Goal: Task Accomplishment & Management: Use online tool/utility

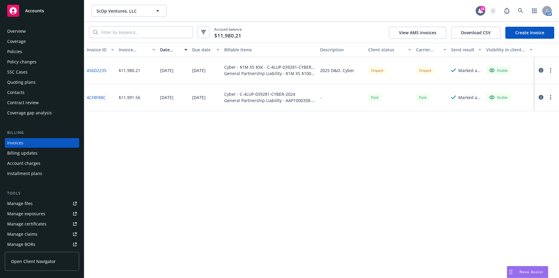
click at [31, 202] on div "Manage files" at bounding box center [19, 203] width 25 height 10
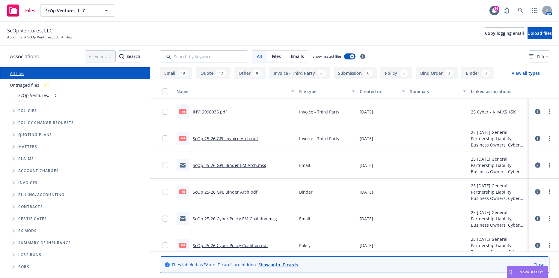
click at [12, 107] on span "Tree Example" at bounding box center [14, 111] width 10 height 10
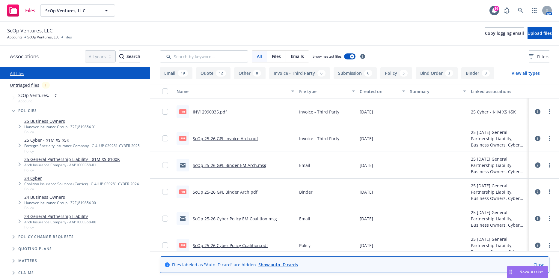
click at [46, 160] on link "25 General Partnership Liability - $1M XS $100K" at bounding box center [72, 159] width 96 height 6
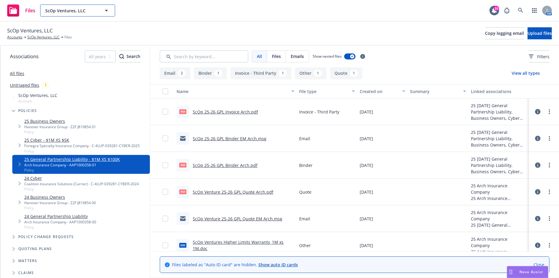
click at [103, 12] on icon "button" at bounding box center [106, 10] width 7 height 7
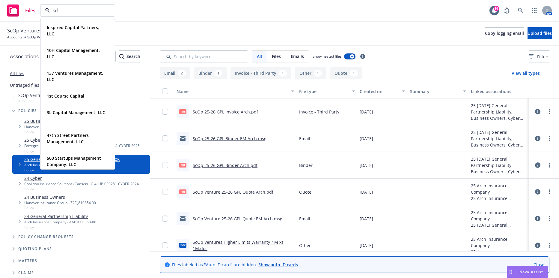
type input "kdx"
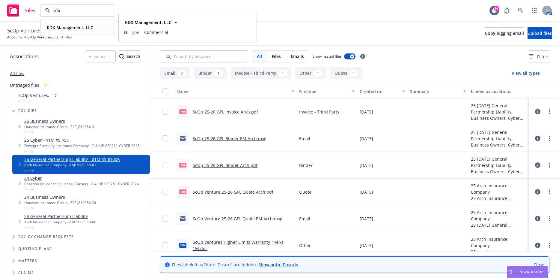
click at [83, 29] on strong "KDX Management, LLC" at bounding box center [70, 28] width 46 height 6
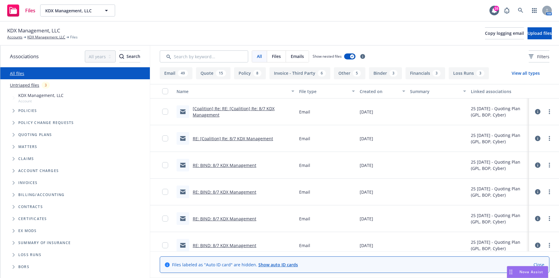
click at [10, 110] on span "Tree Example" at bounding box center [14, 111] width 10 height 10
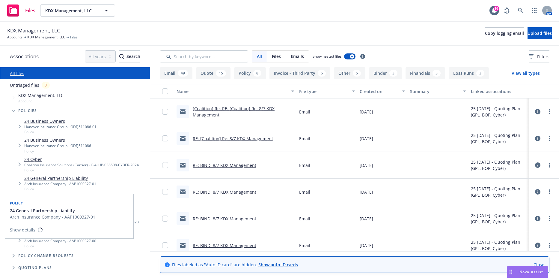
click at [67, 179] on link "24 General Partnership Liability" at bounding box center [60, 178] width 72 height 6
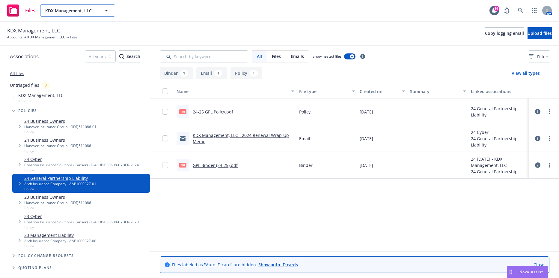
click at [110, 8] on button "KDX Management, LLC" at bounding box center [77, 10] width 75 height 12
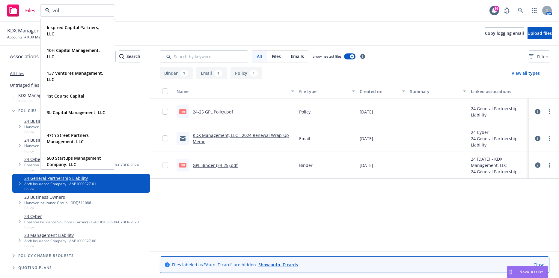
type input "voli"
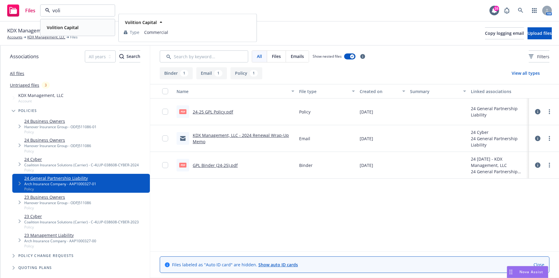
click at [73, 31] on div "Volition Capital" at bounding box center [61, 27] width 35 height 9
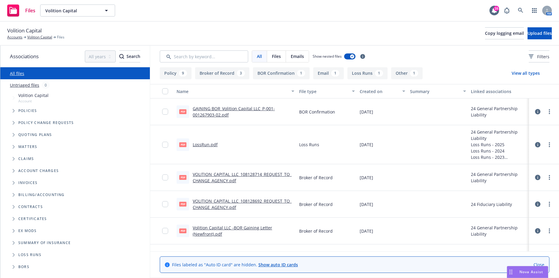
click at [14, 108] on span "Tree Example" at bounding box center [14, 111] width 10 height 10
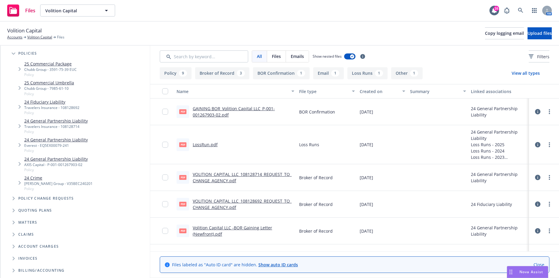
scroll to position [60, 0]
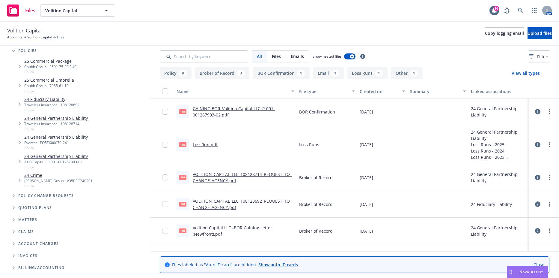
click at [70, 137] on link "24 General Partnership Liability" at bounding box center [56, 137] width 64 height 6
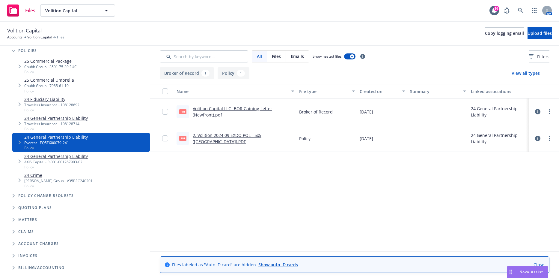
click at [518, 24] on div "Volition Capital Accounts Volition Capital Files Copy logging email Upload files" at bounding box center [279, 34] width 559 height 24
click at [528, 28] on button "Upload files" at bounding box center [540, 33] width 24 height 12
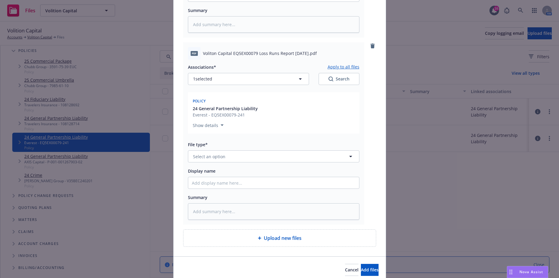
scroll to position [240, 0]
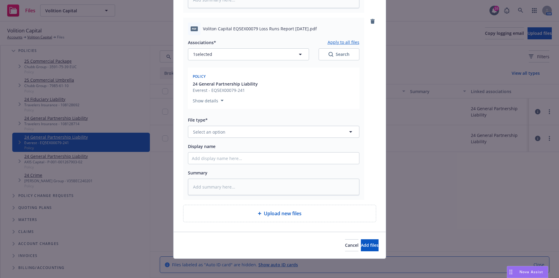
type textarea "x"
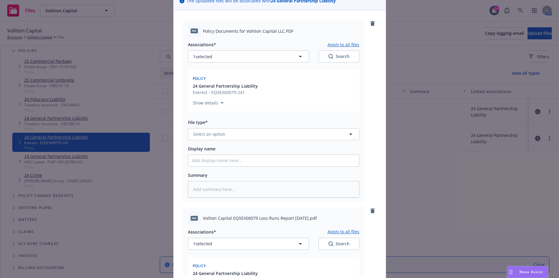
scroll to position [30, 0]
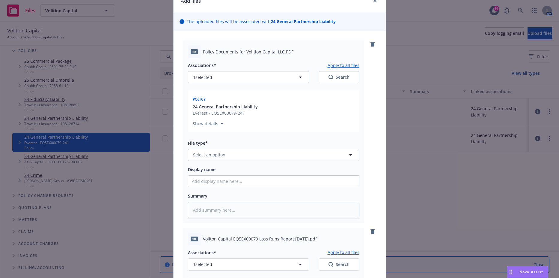
click at [225, 141] on div "File type*" at bounding box center [273, 142] width 171 height 7
click at [224, 151] on button "Select an option" at bounding box center [273, 155] width 171 height 12
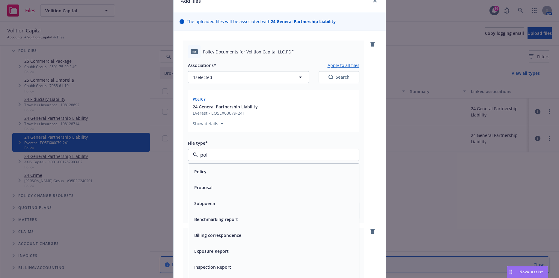
type input "poli"
click at [218, 171] on div "Policy" at bounding box center [274, 171] width 164 height 9
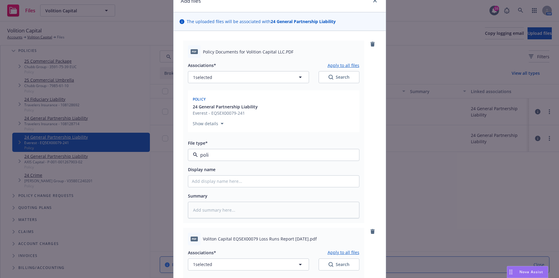
type textarea "x"
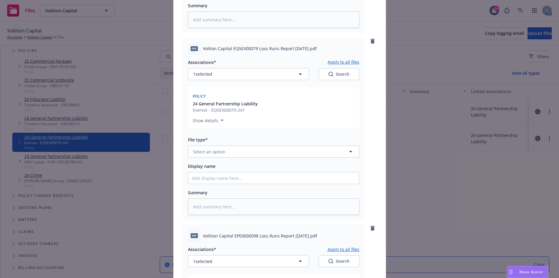
scroll to position [240, 0]
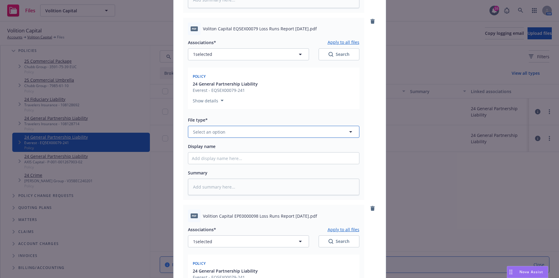
click at [220, 130] on span "Select an option" at bounding box center [209, 132] width 32 height 6
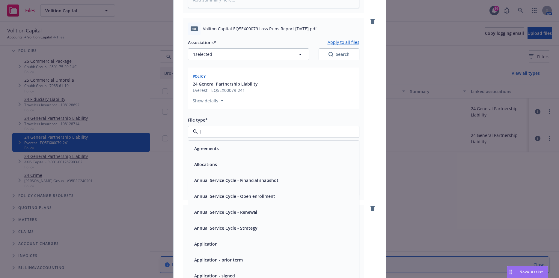
type input "lo"
click at [204, 228] on span "Loss Runs" at bounding box center [204, 228] width 21 height 6
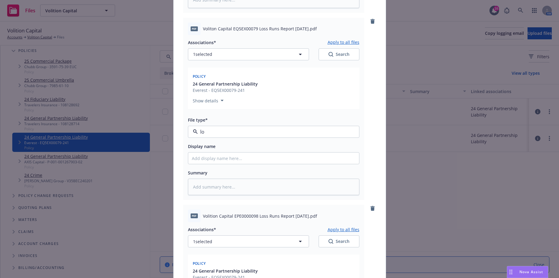
type textarea "x"
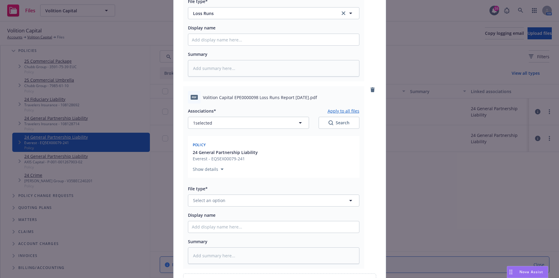
scroll to position [359, 0]
click at [222, 200] on span "Select an option" at bounding box center [209, 198] width 32 height 6
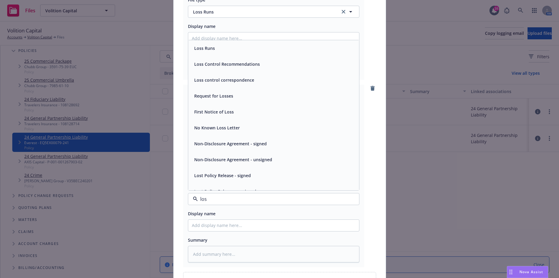
type input "loss"
click at [215, 47] on div "Loss Runs" at bounding box center [274, 48] width 164 height 9
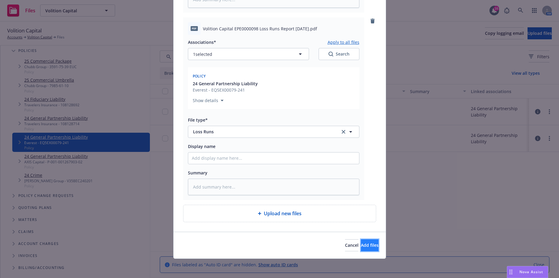
click at [361, 240] on button "Add files" at bounding box center [370, 245] width 18 height 12
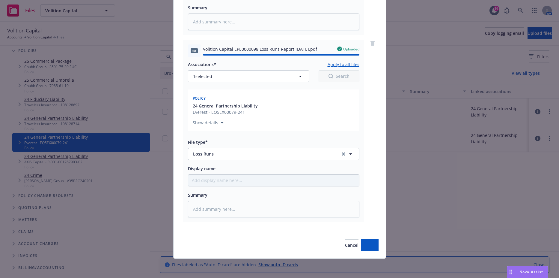
type textarea "x"
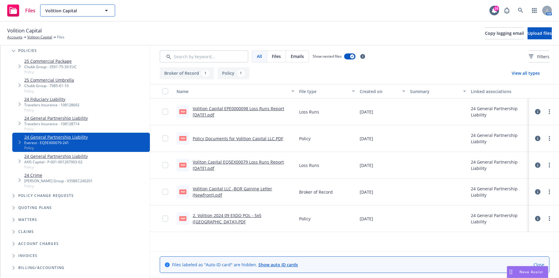
click at [93, 8] on span "Volition Capital" at bounding box center [71, 10] width 52 height 6
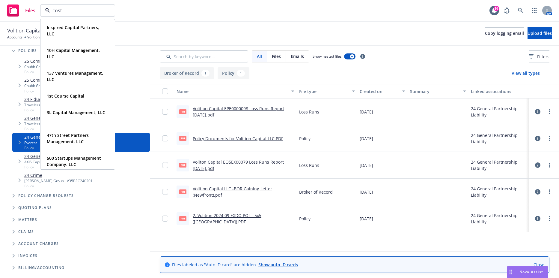
type input "costa"
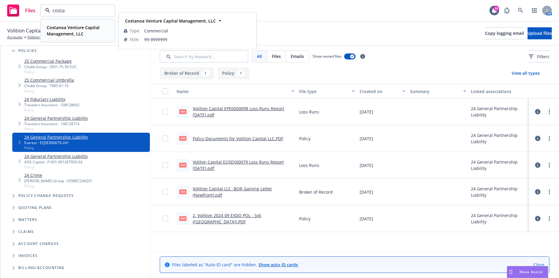
click at [57, 23] on div "Costanoa Venture Capital Management, LLC" at bounding box center [76, 30] width 64 height 15
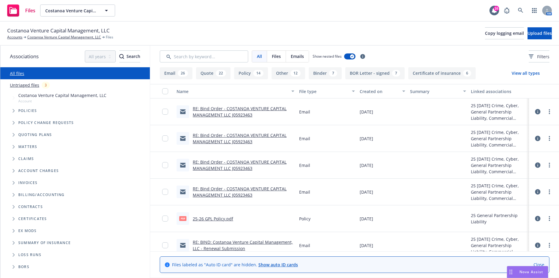
click at [10, 107] on span "Tree Example" at bounding box center [14, 111] width 10 height 10
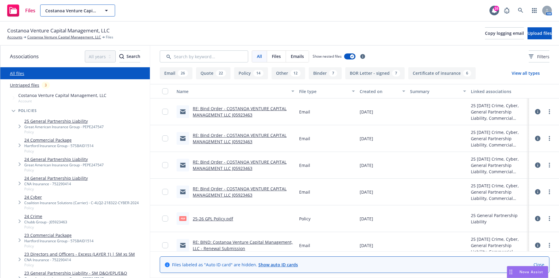
click at [81, 12] on span "Costanoa Venture Capital Management, LLC" at bounding box center [71, 10] width 52 height 6
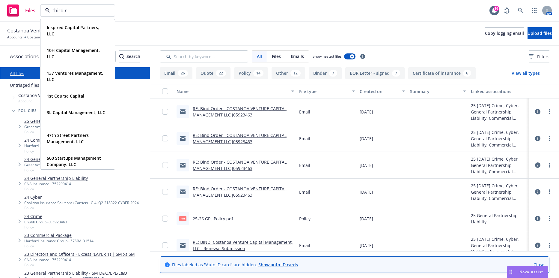
type input "third ro"
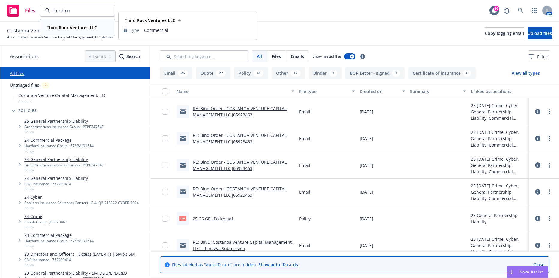
click at [58, 26] on strong "Third Rock Ventures LLC" at bounding box center [72, 28] width 50 height 6
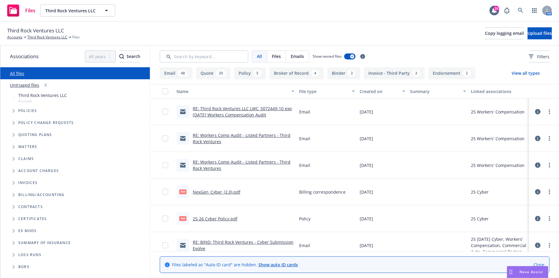
click at [12, 125] on span "Tree Example" at bounding box center [14, 123] width 10 height 10
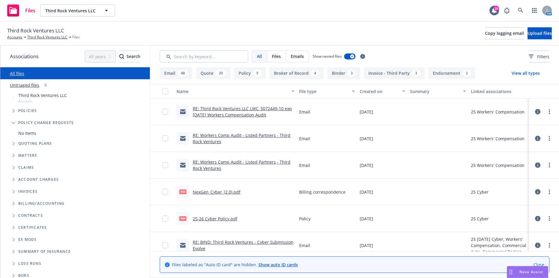
click at [14, 121] on span "Tree Example" at bounding box center [14, 123] width 10 height 10
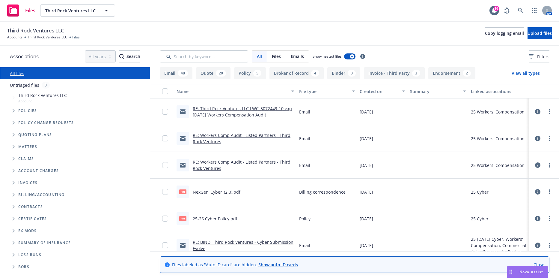
click at [36, 121] on span "Policy change requests" at bounding box center [45, 123] width 55 height 4
click at [13, 105] on div "Policies" at bounding box center [78, 111] width 144 height 12
click at [13, 108] on span "Tree Example" at bounding box center [14, 111] width 10 height 10
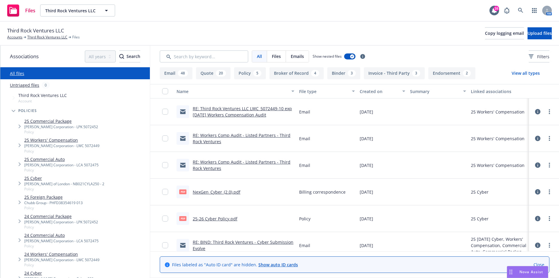
click at [13, 108] on span "Tree Example" at bounding box center [14, 111] width 10 height 10
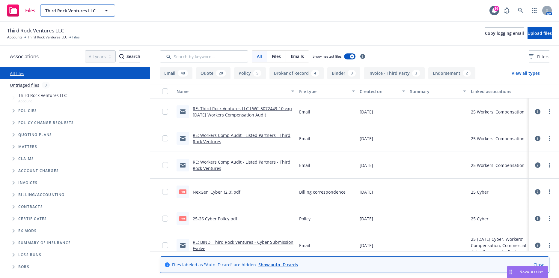
click at [97, 8] on span "Third Rock Ventures LLC" at bounding box center [71, 10] width 52 height 6
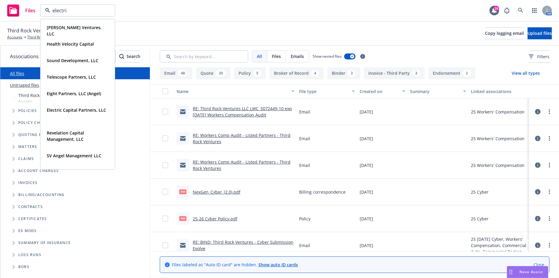
type input "electric"
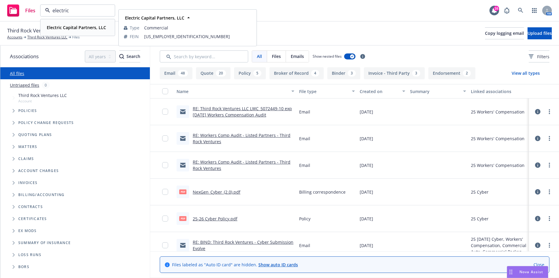
click at [89, 30] on strong "Electric Capital Partners, LLC" at bounding box center [76, 28] width 59 height 6
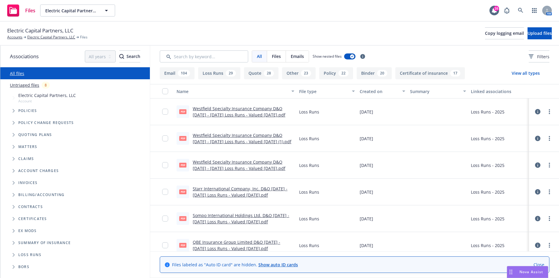
click at [14, 138] on span "Tree Example" at bounding box center [14, 135] width 10 height 10
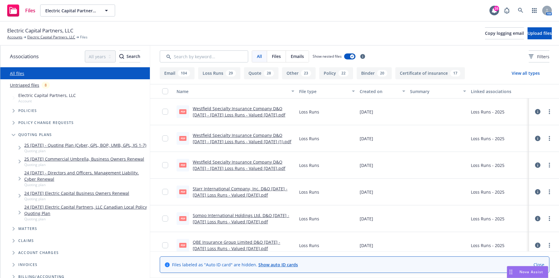
click at [69, 147] on link "25 11/09/25 - Quoting Plan (Cyber, GPL, BOP, UMB, GPL, XS 1-7)" at bounding box center [85, 145] width 122 height 6
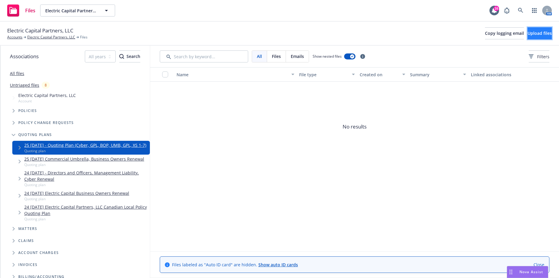
click at [528, 31] on span "Upload files" at bounding box center [540, 33] width 24 height 6
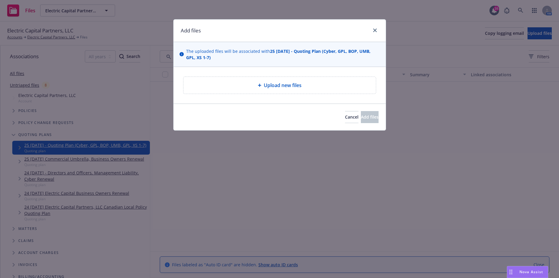
type textarea "x"
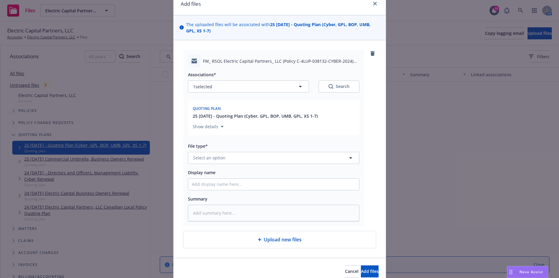
scroll to position [53, 0]
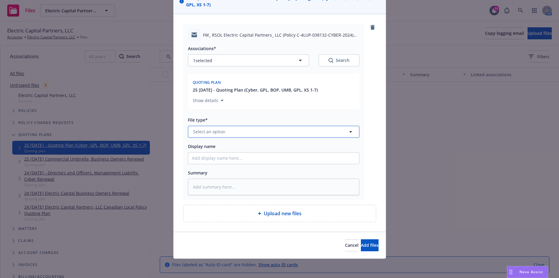
click at [240, 129] on button "Select an option" at bounding box center [273, 132] width 171 height 12
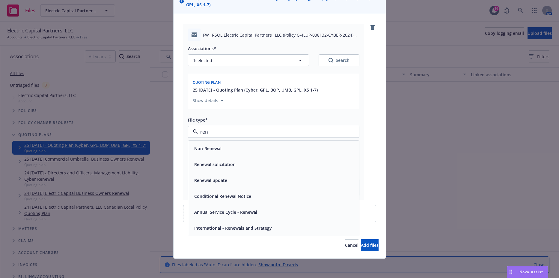
type input "rene"
click at [243, 164] on div "Renewal solicitation" at bounding box center [274, 164] width 164 height 9
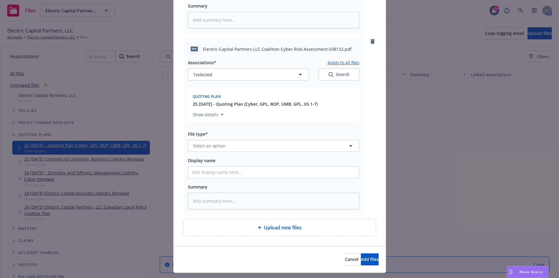
scroll to position [414, 0]
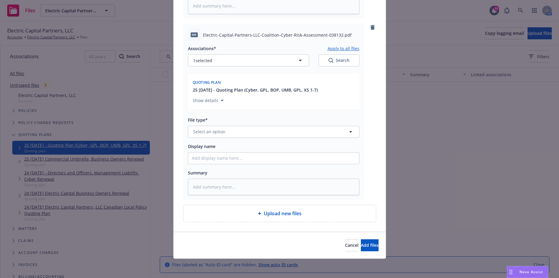
type textarea "x"
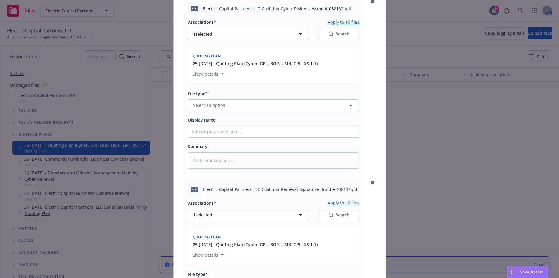
scroll to position [504, 0]
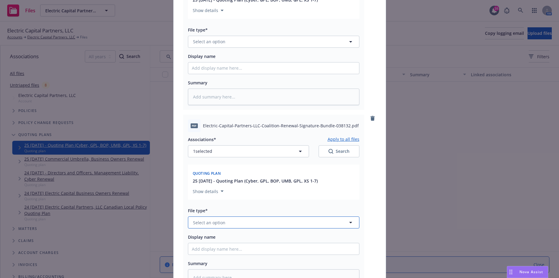
click at [230, 227] on button "Select an option" at bounding box center [273, 222] width 171 height 12
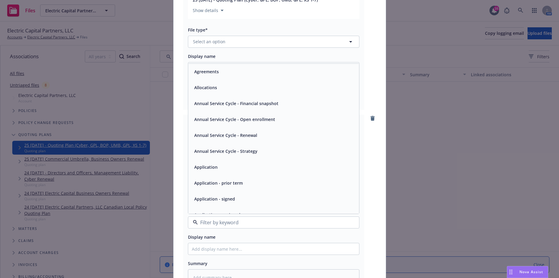
click at [230, 227] on div at bounding box center [273, 222] width 171 height 12
click at [269, 237] on div "Display name" at bounding box center [273, 236] width 171 height 7
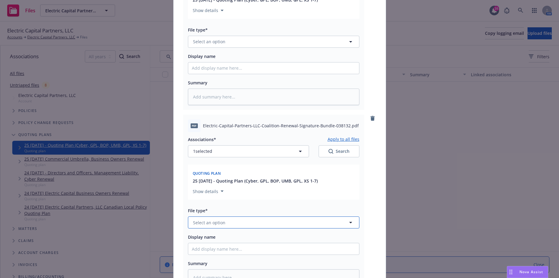
click at [249, 223] on button "Select an option" at bounding box center [273, 222] width 171 height 12
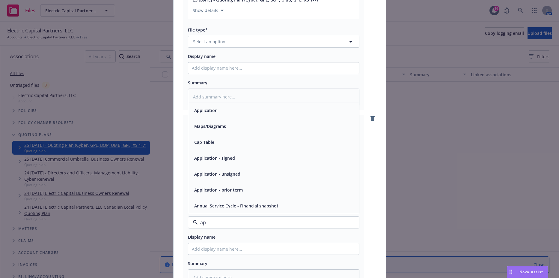
type input "app"
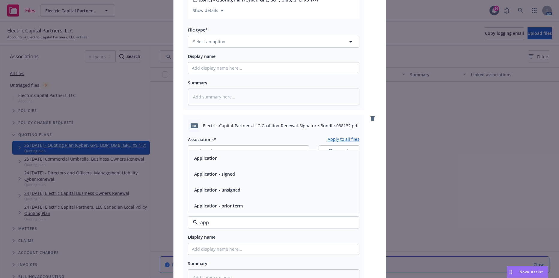
click at [243, 160] on div "Application" at bounding box center [274, 157] width 164 height 9
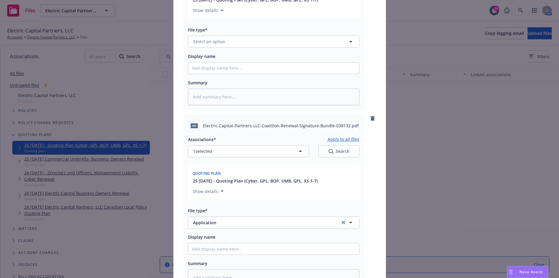
type textarea "x"
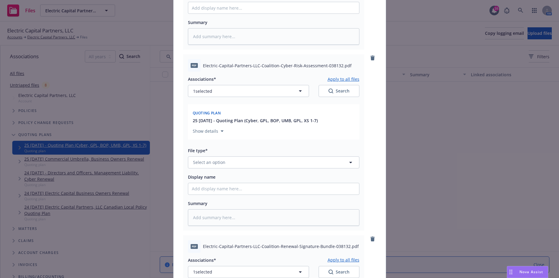
scroll to position [354, 0]
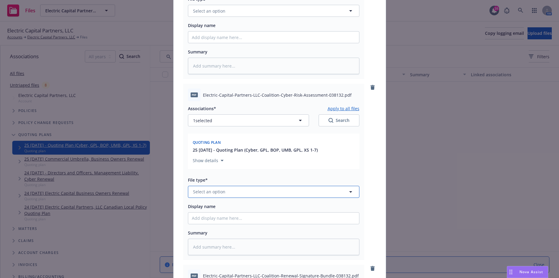
click at [238, 189] on button "Select an option" at bounding box center [273, 192] width 171 height 12
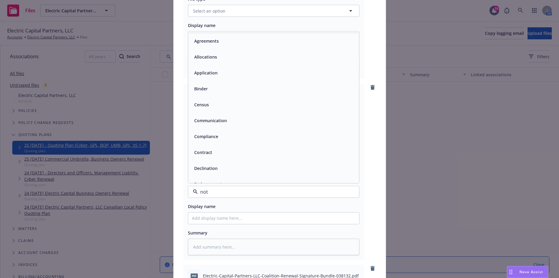
type input "noti"
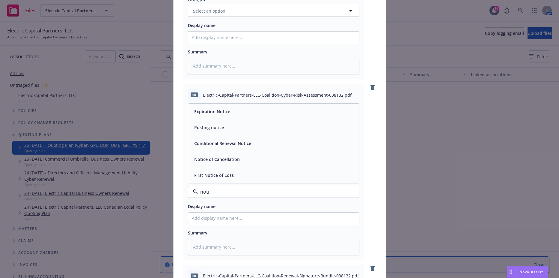
click at [241, 140] on span "Conditional Renewal Notice" at bounding box center [222, 143] width 57 height 6
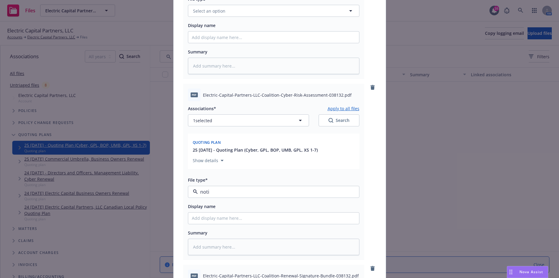
type textarea "x"
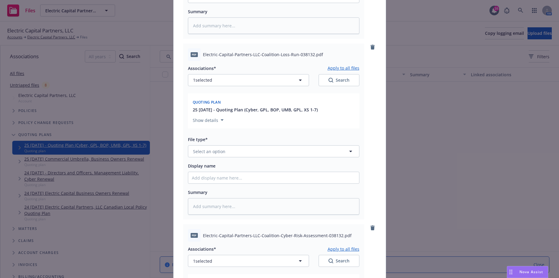
scroll to position [204, 0]
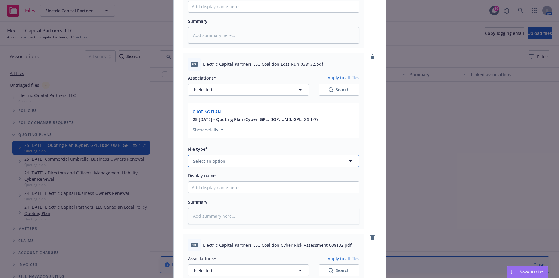
click at [245, 167] on button "Select an option" at bounding box center [273, 161] width 171 height 12
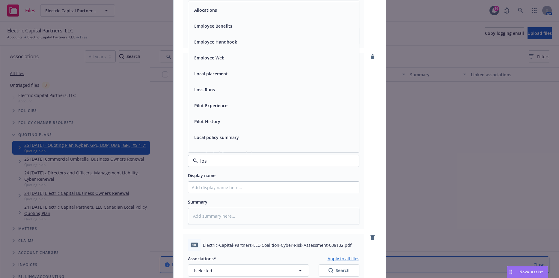
type input "loss"
click at [206, 13] on span "Loss Runs" at bounding box center [204, 10] width 21 height 6
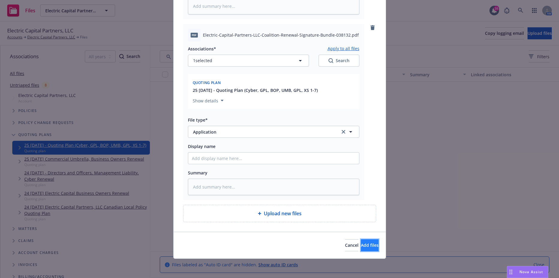
click at [361, 245] on span "Add files" at bounding box center [370, 245] width 18 height 6
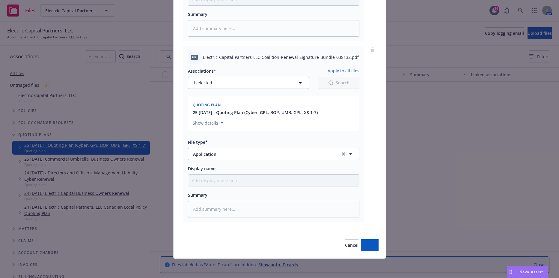
scroll to position [572, 0]
type textarea "x"
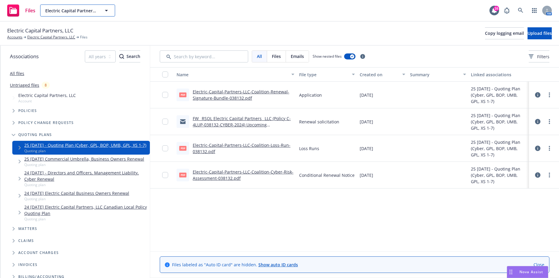
click at [73, 9] on span "Electric Capital Partners, LLC" at bounding box center [71, 10] width 52 height 6
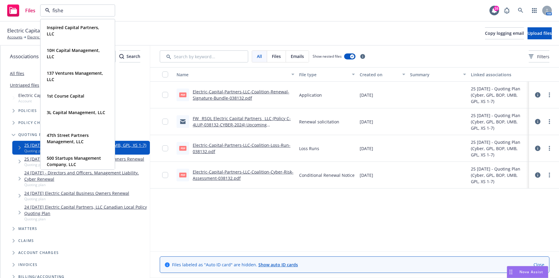
type input "fisher"
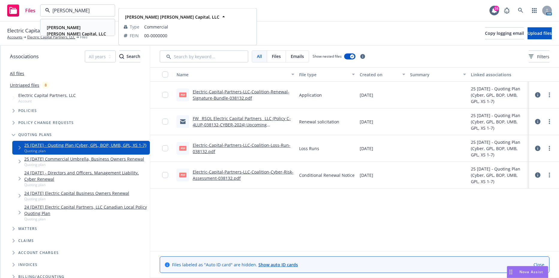
click at [65, 25] on strong "[PERSON_NAME] [PERSON_NAME] Capital, LLC" at bounding box center [76, 31] width 59 height 12
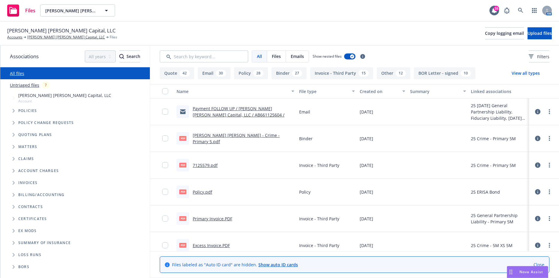
click at [15, 110] on icon "Tree Example" at bounding box center [14, 111] width 2 height 4
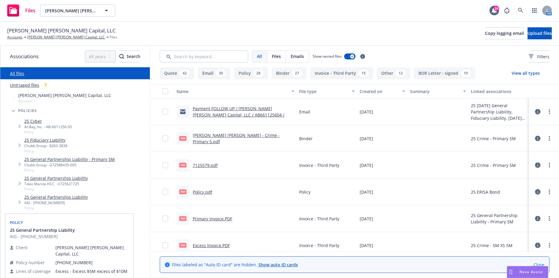
click at [56, 200] on link "25 General Partnership Liability" at bounding box center [56, 197] width 64 height 6
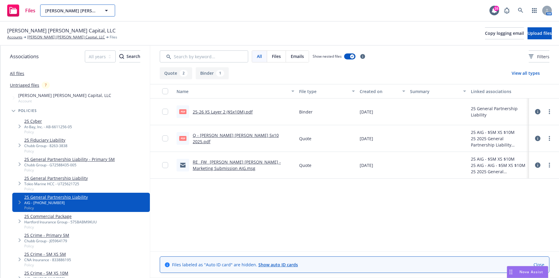
click at [105, 10] on icon "button" at bounding box center [106, 10] width 7 height 7
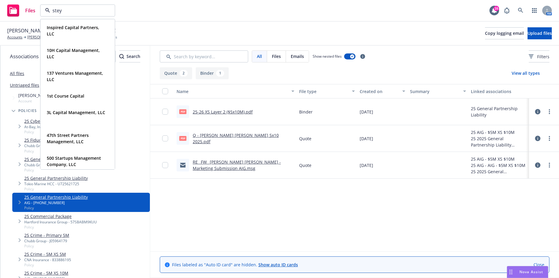
type input "steyn"
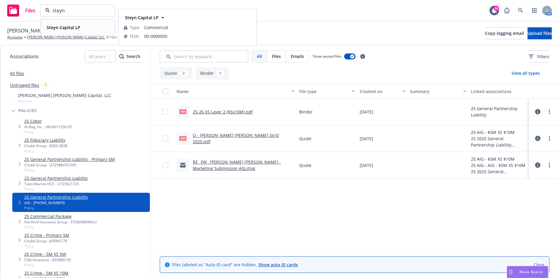
click at [81, 32] on div "Steyn Capital LP Type Commercial FEIN 00-0000000" at bounding box center [78, 27] width 74 height 16
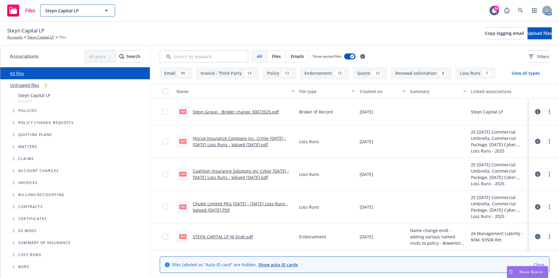
click at [83, 7] on button "Steyn Capital LP" at bounding box center [77, 10] width 75 height 12
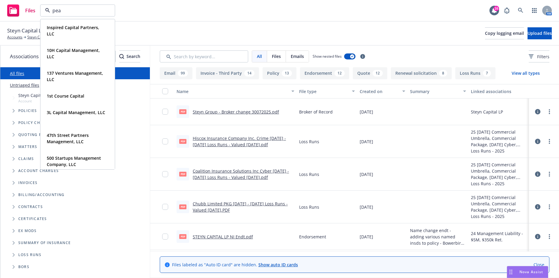
type input "pear"
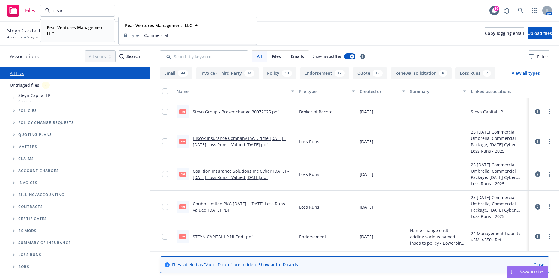
click at [76, 28] on strong "Pear Ventures Management, LLC" at bounding box center [76, 31] width 58 height 12
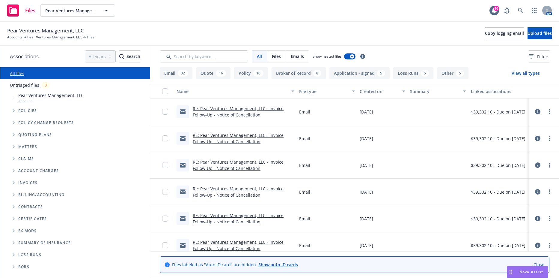
click at [15, 112] on span "Tree Example" at bounding box center [14, 111] width 10 height 10
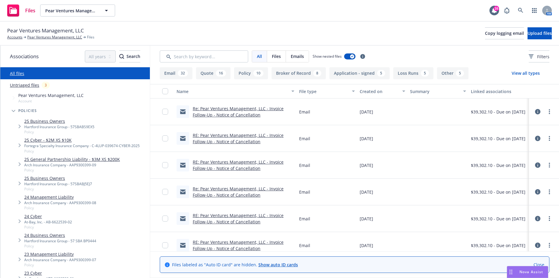
click at [57, 139] on link "25 Cyber - $2M XS $10K" at bounding box center [81, 140] width 115 height 6
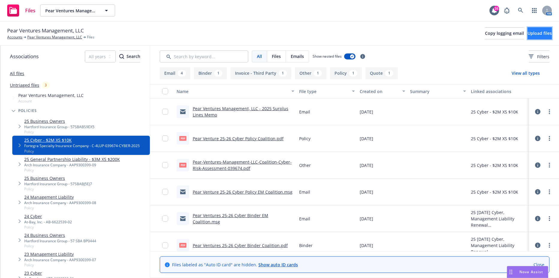
click at [535, 31] on span "Upload files" at bounding box center [540, 33] width 24 height 6
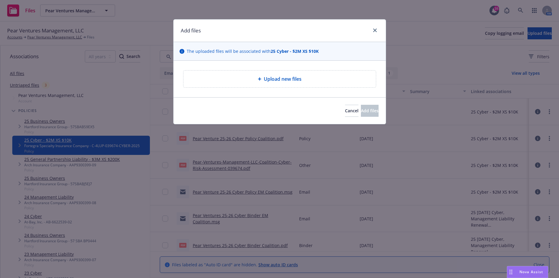
type textarea "x"
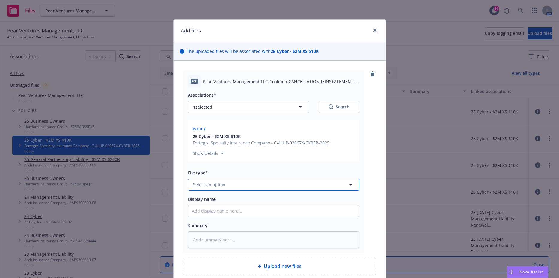
click at [218, 185] on span "Select an option" at bounding box center [209, 184] width 32 height 6
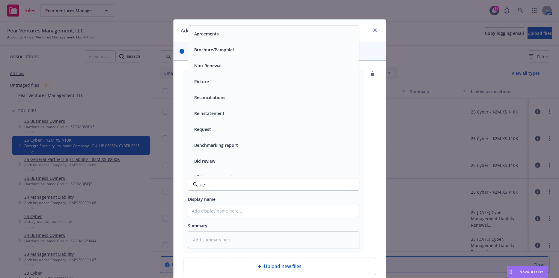
type input "rei"
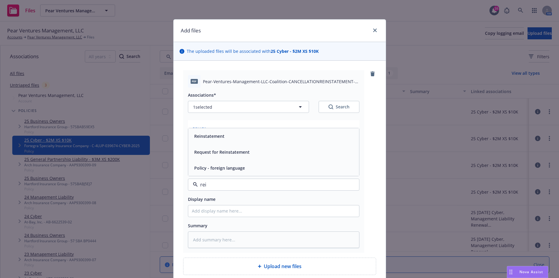
click at [229, 134] on div "Reinstatement" at bounding box center [274, 136] width 164 height 9
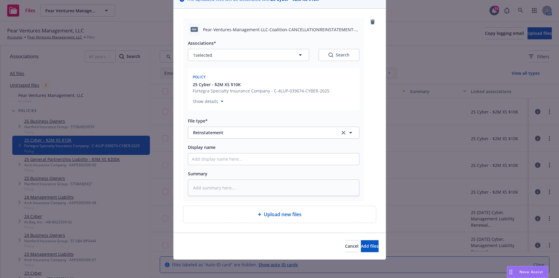
scroll to position [53, 0]
click at [361, 242] on span "Add files" at bounding box center [370, 245] width 18 height 6
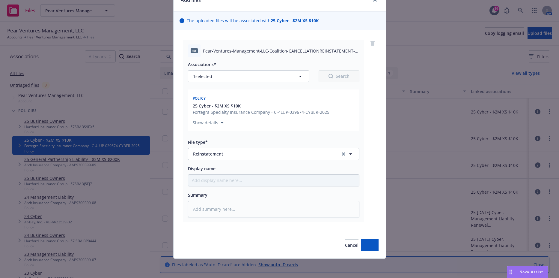
scroll to position [31, 0]
type textarea "x"
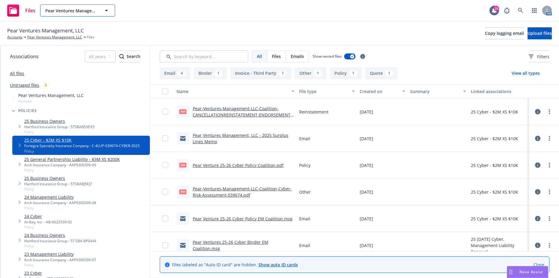
click at [70, 12] on span "Pear Ventures Management, LLC" at bounding box center [71, 10] width 52 height 6
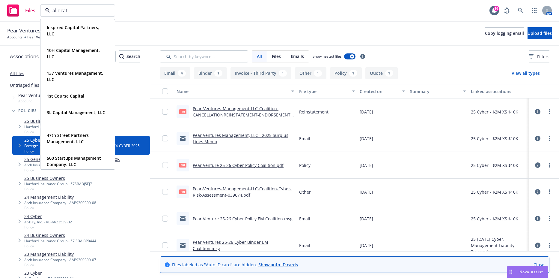
type input "allocate"
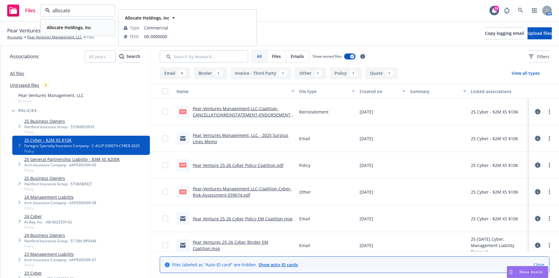
click at [69, 22] on div "Allocate Holdings, Inc Type Commercial FEIN 00-0000000" at bounding box center [78, 27] width 74 height 16
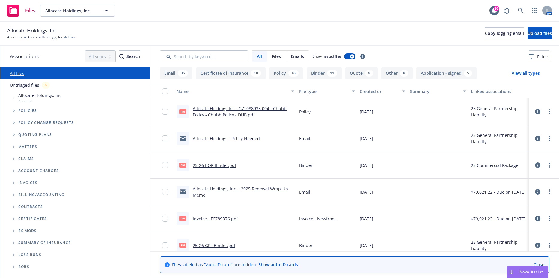
click at [14, 112] on icon "Tree Example" at bounding box center [14, 111] width 2 height 4
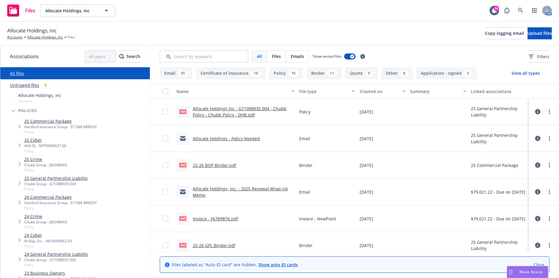
click at [535, 114] on button at bounding box center [537, 112] width 5 height 12
click at [242, 108] on link "Allocate Holdings Inc - G71088935 004 - Chubb Policy - Chubb Policy - DHB.pdf" at bounding box center [240, 112] width 94 height 12
click at [88, 14] on button "Allocate Holdings, Inc" at bounding box center [77, 10] width 75 height 12
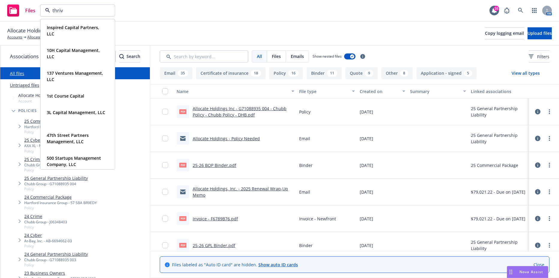
type input "thrive"
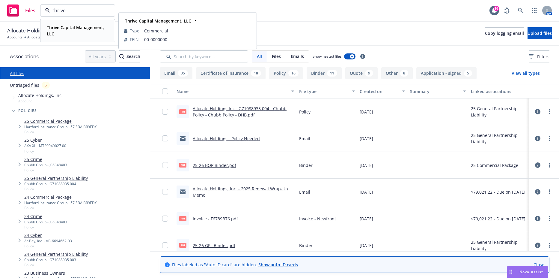
click at [83, 25] on strong "Thrive Capital Management, LLC" at bounding box center [76, 31] width 58 height 12
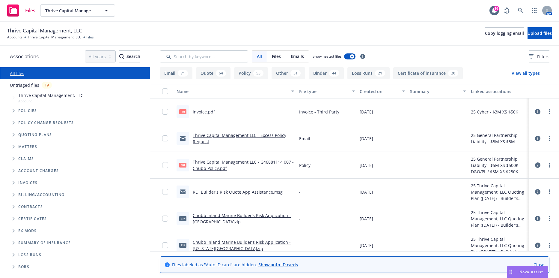
click at [12, 109] on span "Tree Example" at bounding box center [14, 111] width 10 height 10
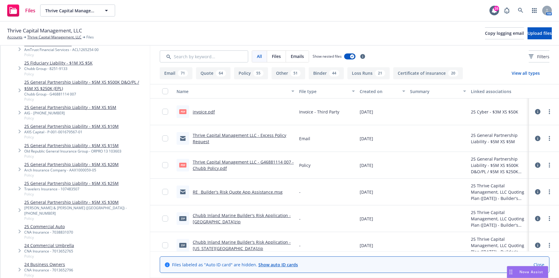
scroll to position [120, 0]
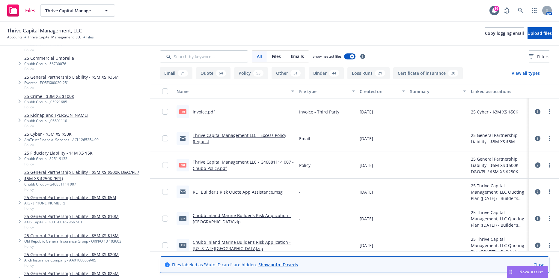
click at [61, 132] on link "25 Cyber - $3M XS $50K" at bounding box center [61, 134] width 74 height 6
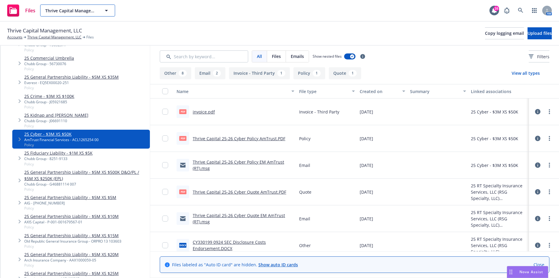
click at [97, 11] on span "Thrive Capital Management, LLC" at bounding box center [71, 10] width 52 height 6
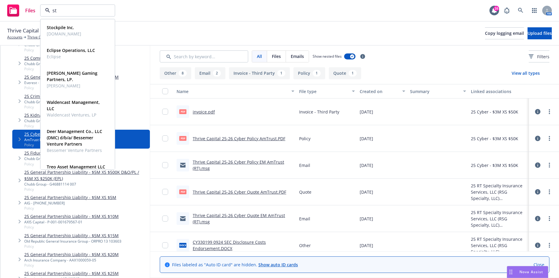
type input "ste"
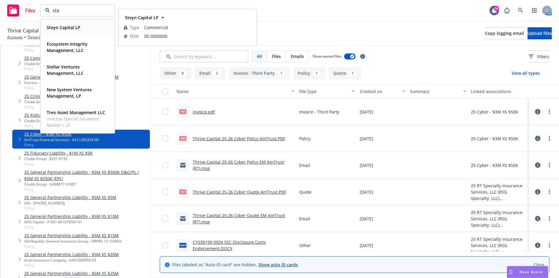
click at [87, 25] on div "Steyn Capital LP" at bounding box center [77, 27] width 67 height 9
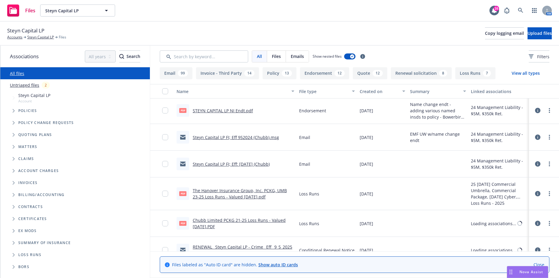
scroll to position [120, 0]
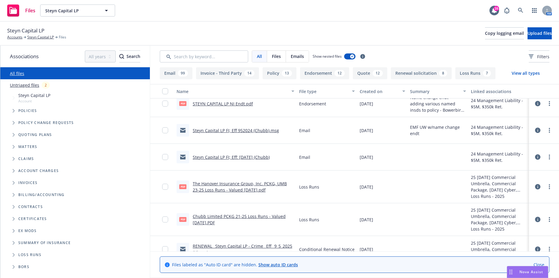
click at [17, 109] on span "Tree Example" at bounding box center [14, 111] width 10 height 10
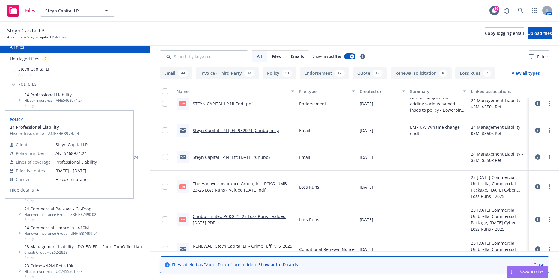
scroll to position [30, 0]
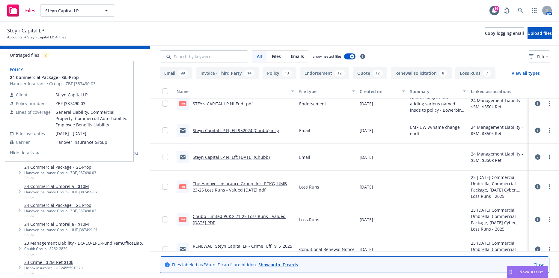
click at [85, 167] on link "24 Commercial Package - GL-Prop" at bounding box center [60, 167] width 72 height 6
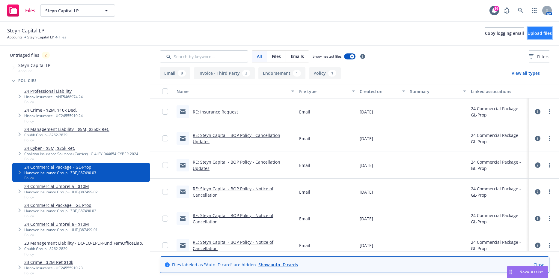
click at [528, 36] on span "Upload files" at bounding box center [540, 33] width 24 height 6
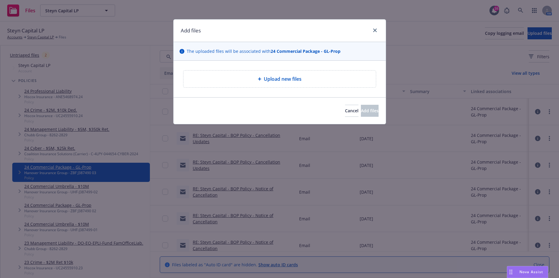
type textarea "x"
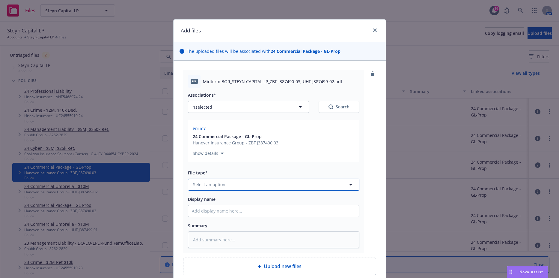
click at [241, 188] on button "Select an option" at bounding box center [273, 184] width 171 height 12
type input "broker"
click at [241, 154] on div "Broker of Record" at bounding box center [274, 151] width 164 height 9
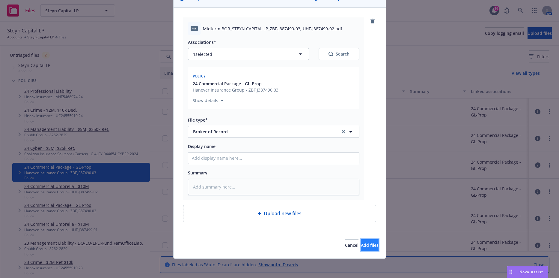
click at [361, 245] on span "Add files" at bounding box center [370, 245] width 18 height 6
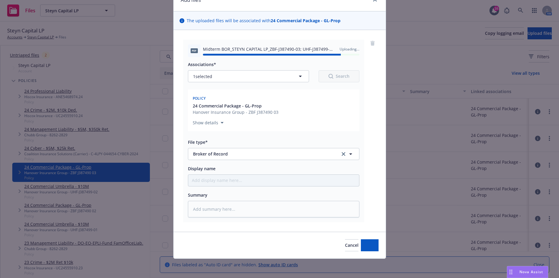
type textarea "x"
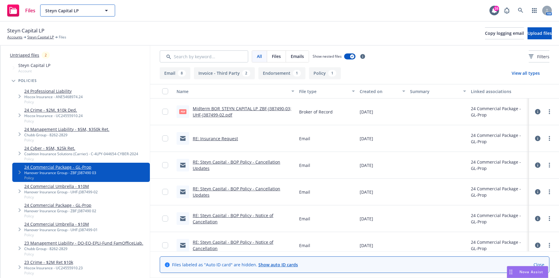
click at [103, 11] on icon "button" at bounding box center [106, 10] width 7 height 7
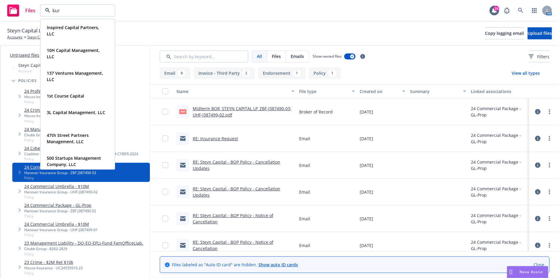
type input "kurv"
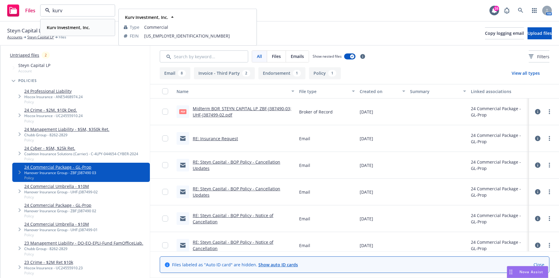
click at [88, 28] on strong "Kurv Investment, Inc." at bounding box center [68, 28] width 43 height 6
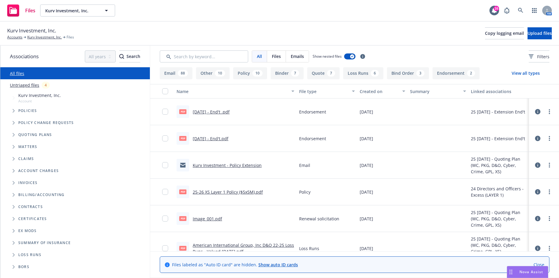
click at [14, 108] on span "Tree Example" at bounding box center [14, 111] width 10 height 10
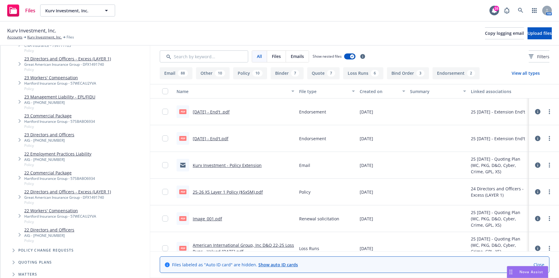
scroll to position [210, 0]
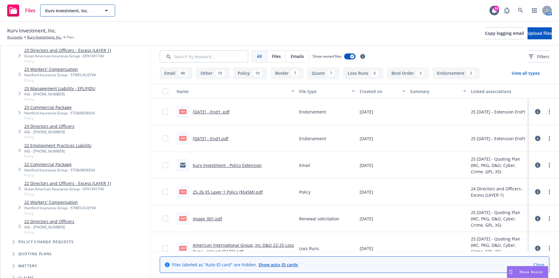
click at [109, 7] on icon "button" at bounding box center [106, 10] width 7 height 7
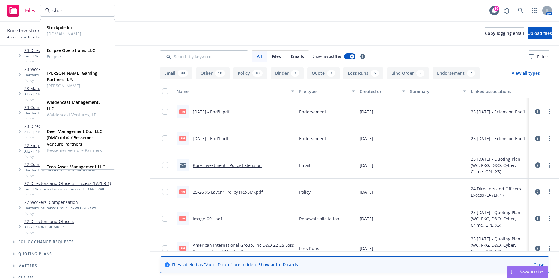
type input "share"
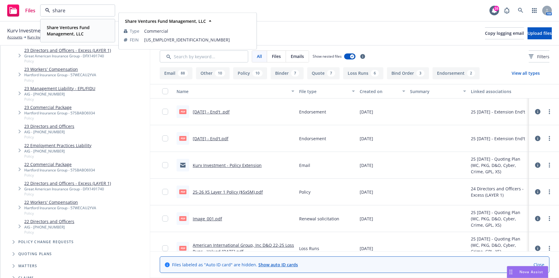
click at [83, 27] on strong "Share Ventures Fund Management, LLC" at bounding box center [68, 31] width 43 height 12
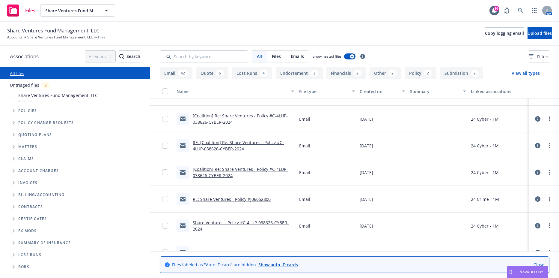
scroll to position [30, 0]
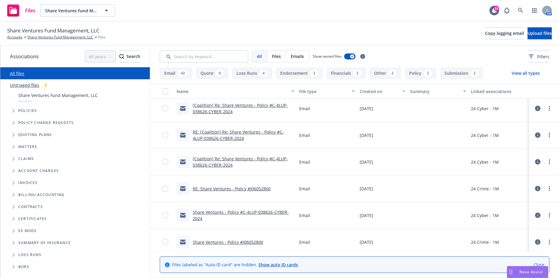
click at [243, 103] on link "[Coalition] Re: Share Ventures - Policy #C-4LUP-038626-CYBER-2024" at bounding box center [240, 108] width 95 height 12
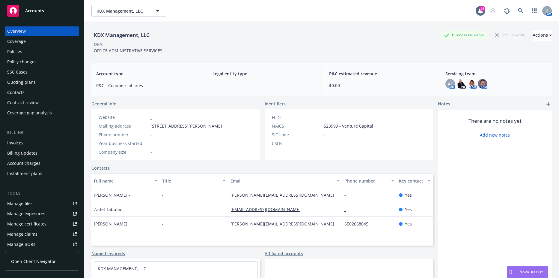
click at [35, 52] on div "Policies" at bounding box center [42, 52] width 70 height 10
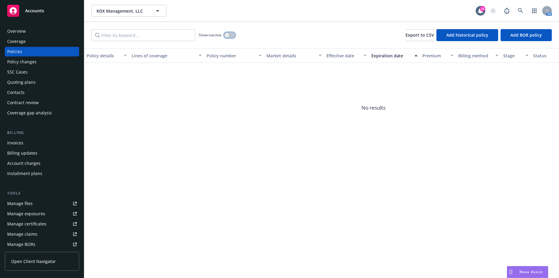
click at [226, 35] on icon "button" at bounding box center [227, 35] width 2 height 2
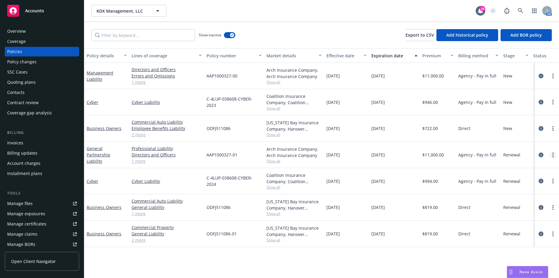
click at [553, 154] on circle "more" at bounding box center [552, 154] width 1 height 1
click at [516, 181] on link "Renew with incumbent" at bounding box center [521, 179] width 70 height 12
select select "12"
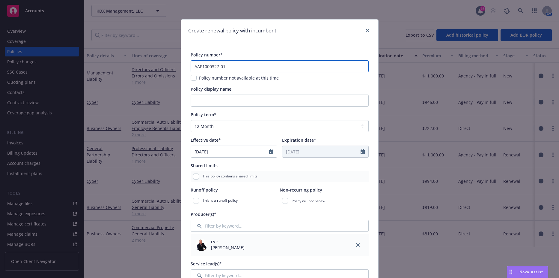
click at [229, 64] on input "AAP1000327-01" at bounding box center [280, 66] width 178 height 12
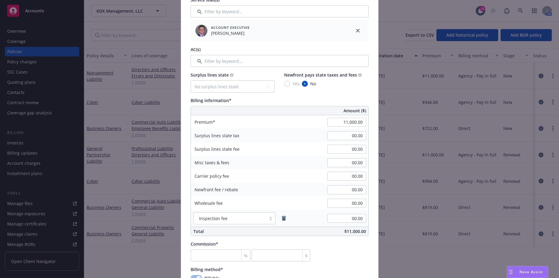
scroll to position [270, 0]
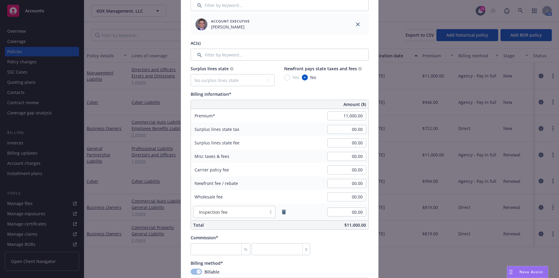
type input "AAP1000327-02"
click at [350, 115] on input "11,000.00" at bounding box center [346, 115] width 39 height 9
type input "11,500.00"
click at [346, 129] on input "00.00" at bounding box center [346, 129] width 39 height 9
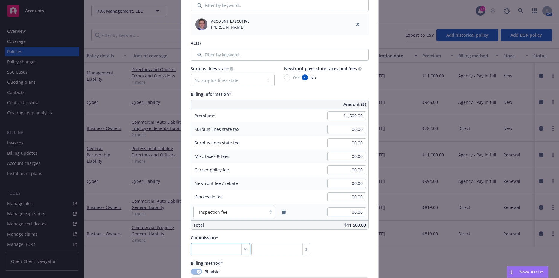
click at [223, 245] on input "number" at bounding box center [221, 249] width 60 height 12
type input "1"
type input "115"
type input "15"
type input "1725"
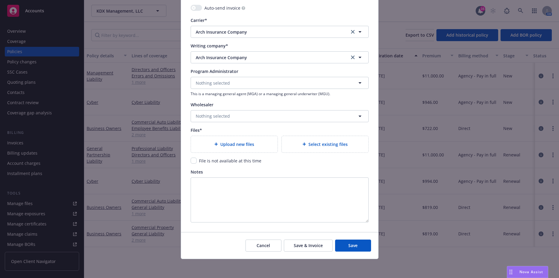
scroll to position [574, 0]
type input "15"
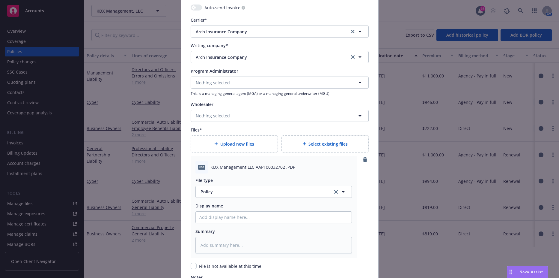
click at [236, 223] on div "File type Policy Policy Display name Summary" at bounding box center [273, 213] width 156 height 80
click at [236, 221] on input "Policy display name" at bounding box center [274, 216] width 156 height 11
type textarea "x"
type input "2"
type textarea "x"
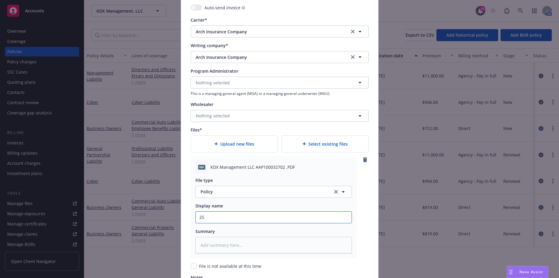
type input "25-"
type textarea "x"
type input "25-2"
type textarea "x"
type input "25-26"
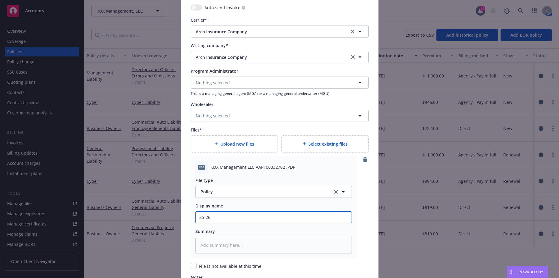
type textarea "x"
type input "25-26"
type textarea "x"
type input "25-26 G"
type textarea "x"
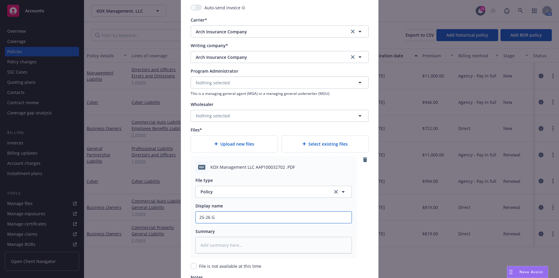
type input "25-26 GP"
type textarea "x"
type input "25-26 GPL"
type textarea "x"
type input "25-26 GPL P"
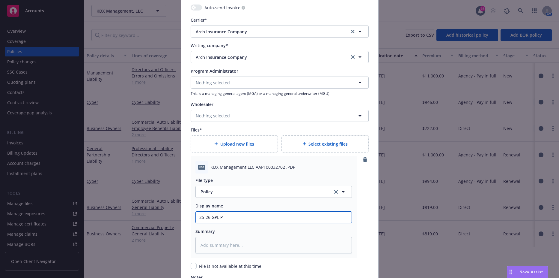
type textarea "x"
type input "25-26 GPL Po"
type textarea "x"
type input "25-26 GPL Pol"
type textarea "x"
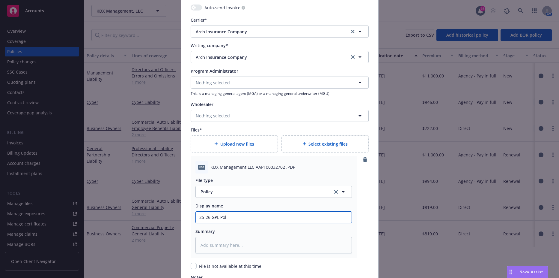
type input "25-26 GPL Poli"
type textarea "x"
type input "25-26 GPL Polic"
type textarea "x"
type input "25-26 GPL Policy"
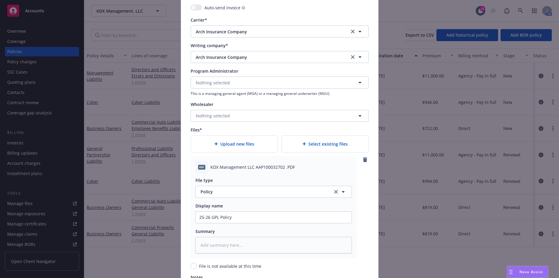
click at [238, 206] on div "Display name" at bounding box center [273, 205] width 156 height 6
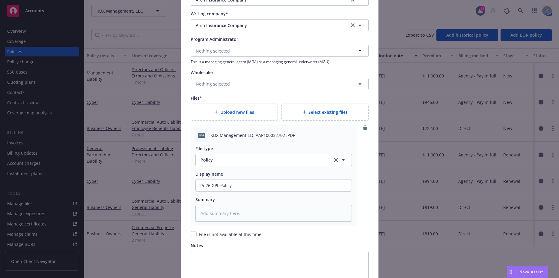
scroll to position [679, 0]
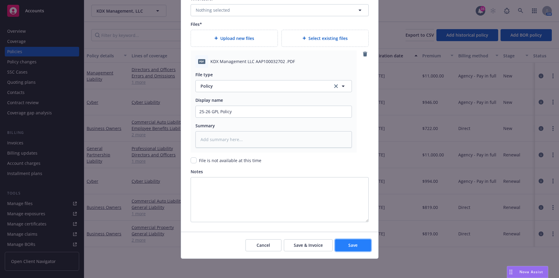
click at [352, 246] on span "Save" at bounding box center [352, 245] width 9 height 6
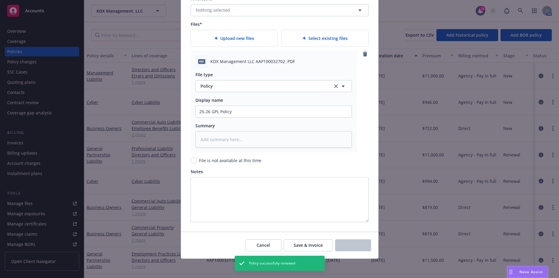
click at [126, 92] on div "Create renewal policy with incumbent Policy number* AAP1000327-02 Policy number…" at bounding box center [279, 139] width 559 height 278
type textarea "x"
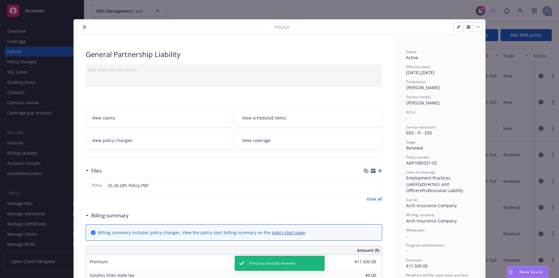
click at [79, 24] on div at bounding box center [175, 26] width 198 height 7
click at [83, 28] on icon "close" at bounding box center [85, 27] width 4 height 4
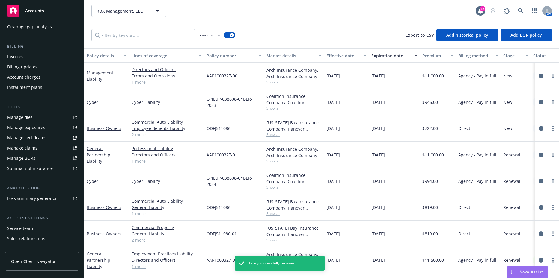
scroll to position [23, 0]
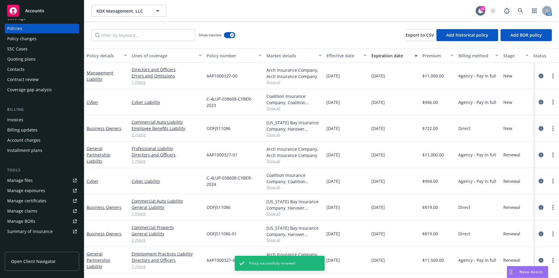
click at [32, 49] on div "SSC Cases" at bounding box center [42, 49] width 70 height 10
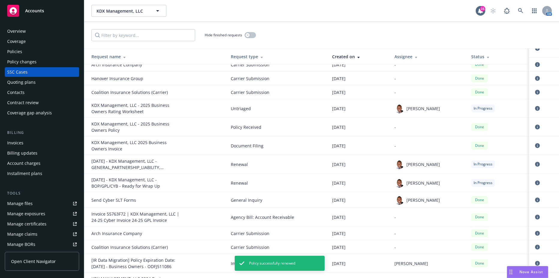
scroll to position [60, 0]
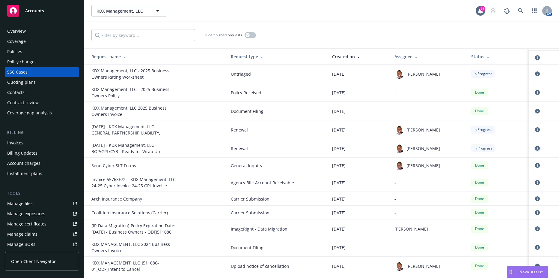
click at [535, 147] on icon "circleInformation" at bounding box center [537, 148] width 5 height 5
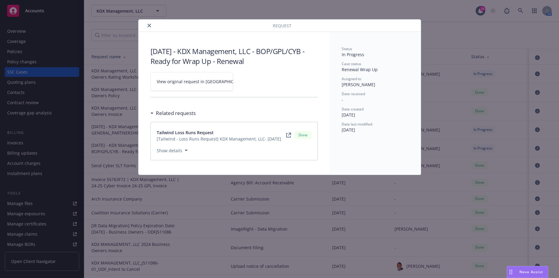
click at [218, 80] on link "View original request in SSC" at bounding box center [191, 81] width 83 height 19
click at [147, 25] on button "close" at bounding box center [149, 25] width 7 height 7
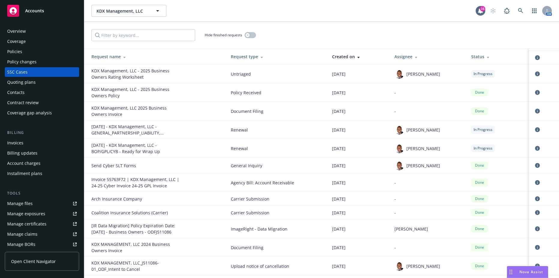
click at [27, 53] on div "Policies" at bounding box center [42, 52] width 70 height 10
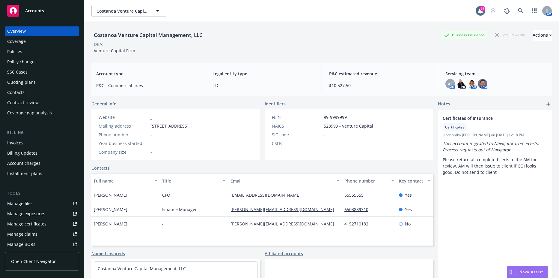
click at [29, 52] on div "Policies" at bounding box center [42, 52] width 70 height 10
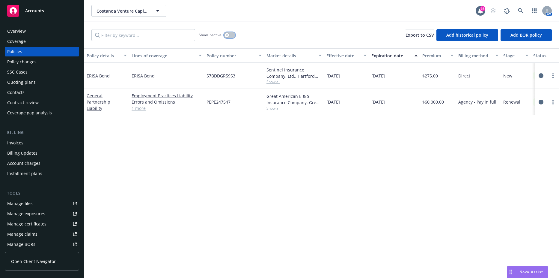
click at [228, 32] on button "button" at bounding box center [229, 35] width 11 height 6
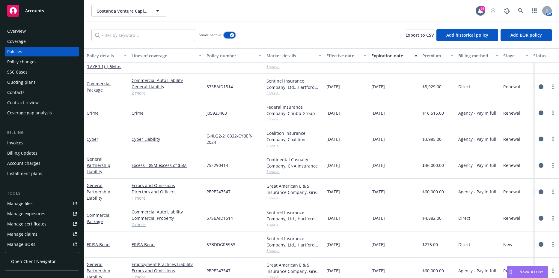
scroll to position [338, 0]
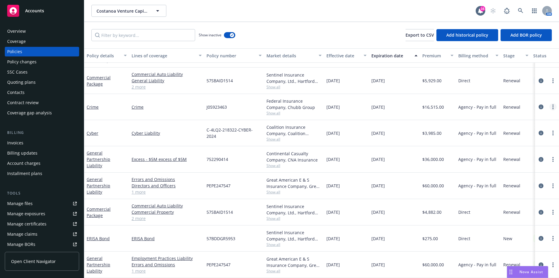
click at [552, 108] on circle "more" at bounding box center [552, 108] width 1 height 1
click at [513, 125] on link "Renew with incumbent" at bounding box center [516, 127] width 70 height 12
select select "12"
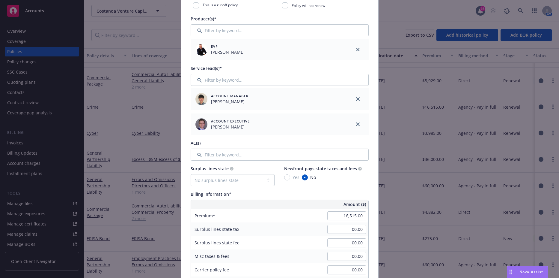
scroll to position [210, 0]
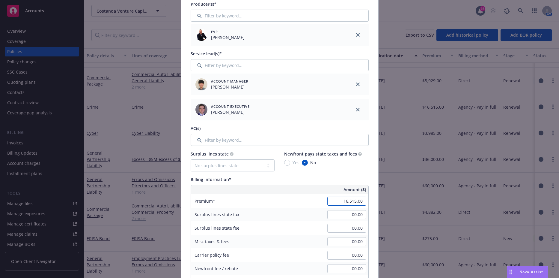
click at [331, 199] on input "16,515.00" at bounding box center [346, 200] width 39 height 9
type input "17,205.00"
click at [338, 217] on input "00.00" at bounding box center [346, 214] width 39 height 9
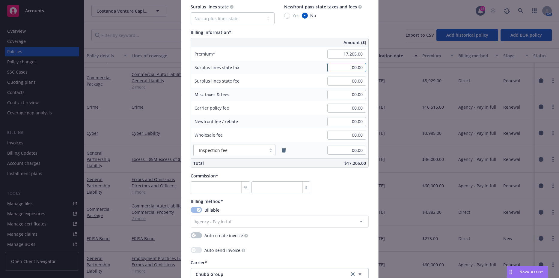
scroll to position [360, 0]
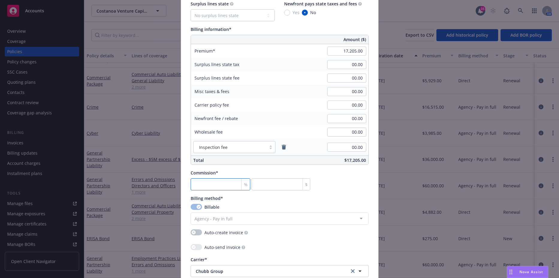
click at [215, 183] on input "number" at bounding box center [221, 184] width 60 height 12
type input "1"
type input "172.05"
type input "17"
type input "2924.85"
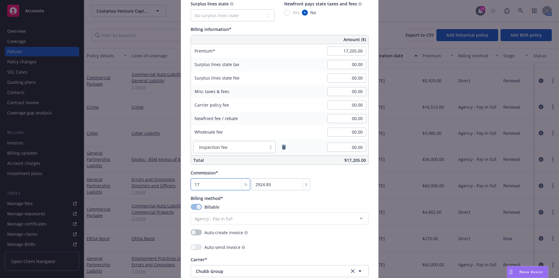
type input "17.5"
type input "3010.88"
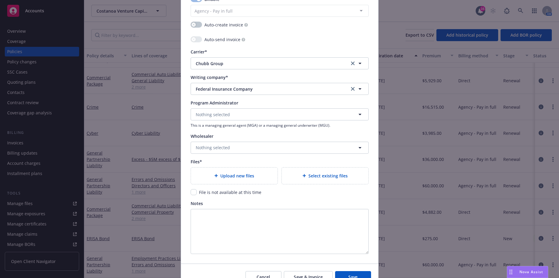
scroll to position [570, 0]
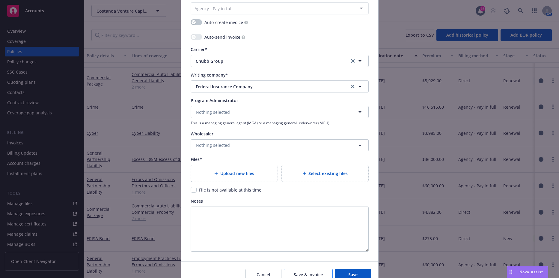
type input "17.50"
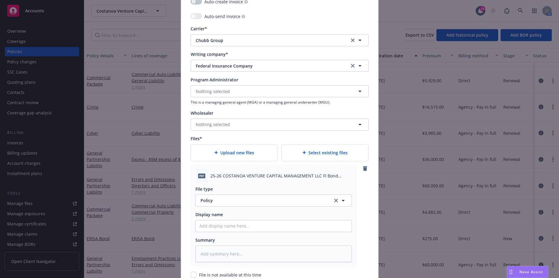
scroll to position [659, 0]
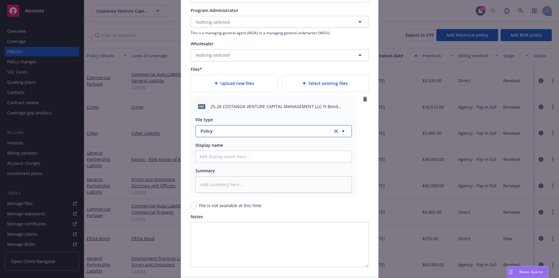
type textarea "x"
click at [225, 129] on span "Policy" at bounding box center [263, 131] width 125 height 6
type input "binder"
click at [213, 146] on div "Binder" at bounding box center [207, 147] width 17 height 9
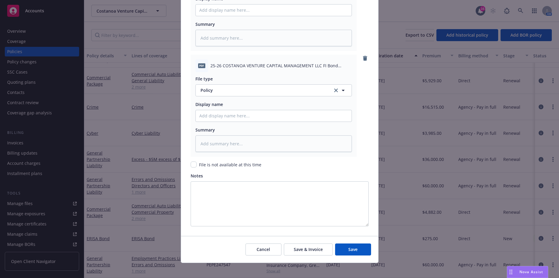
scroll to position [810, 0]
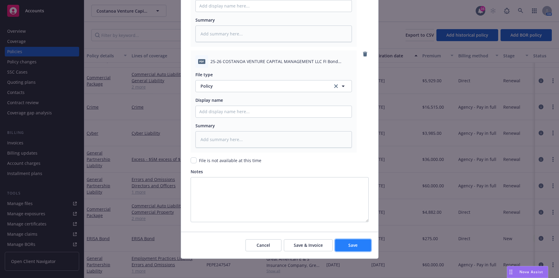
click at [335, 242] on button "Save" at bounding box center [353, 245] width 36 height 12
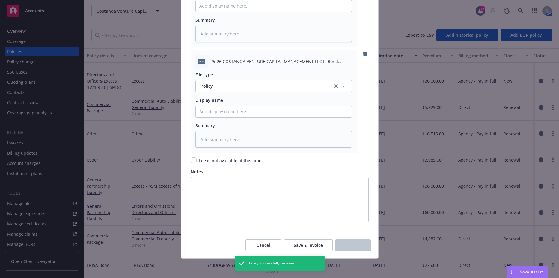
type textarea "x"
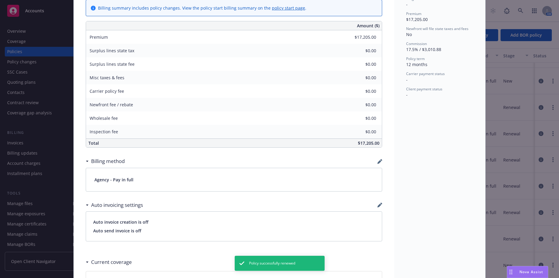
scroll to position [362, 0]
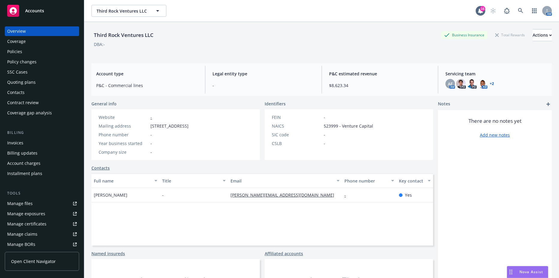
click at [36, 61] on div "Policy changes" at bounding box center [42, 62] width 70 height 10
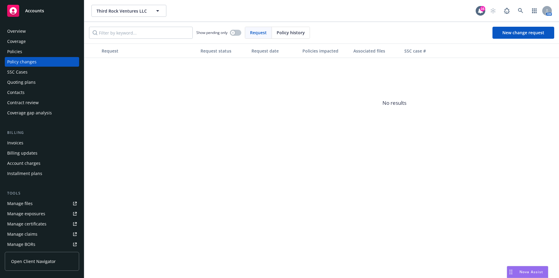
click at [30, 50] on div "Policies" at bounding box center [42, 52] width 70 height 10
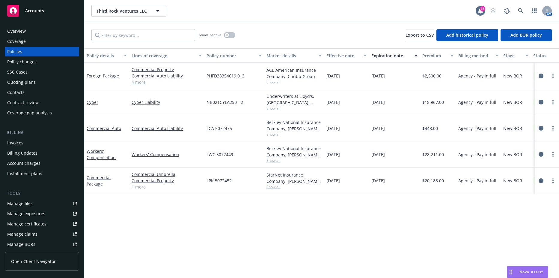
click at [106, 151] on div "Workers' Compensation" at bounding box center [107, 154] width 40 height 13
click at [105, 152] on div "Workers' Compensation" at bounding box center [107, 154] width 40 height 13
click at [103, 153] on link "Workers' Compensation" at bounding box center [101, 154] width 29 height 12
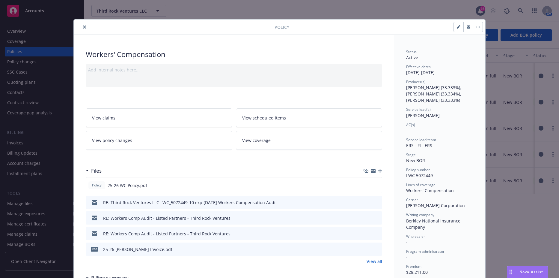
click at [378, 170] on icon "button" at bounding box center [380, 170] width 4 height 4
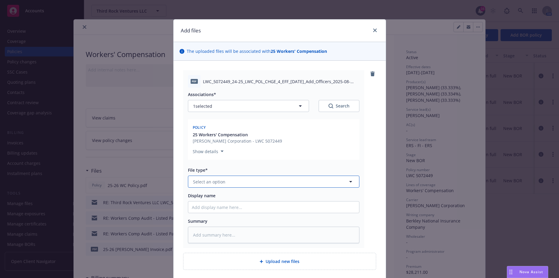
click at [243, 183] on button "Select an option" at bounding box center [273, 181] width 171 height 12
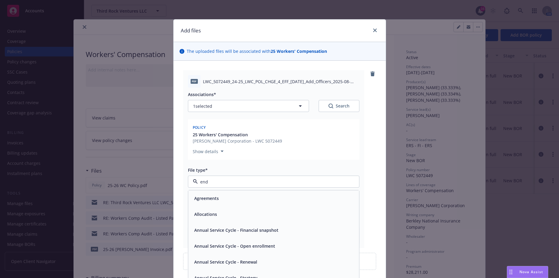
type input "endo"
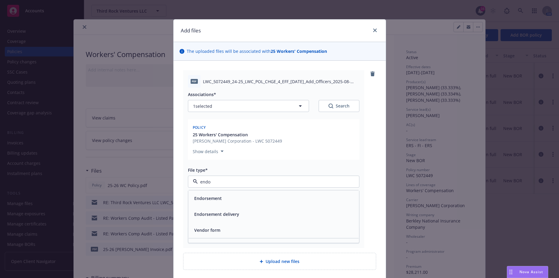
click at [240, 195] on div "Endorsement" at bounding box center [274, 198] width 164 height 9
click at [235, 208] on input "Display name" at bounding box center [273, 206] width 171 height 11
type textarea "x"
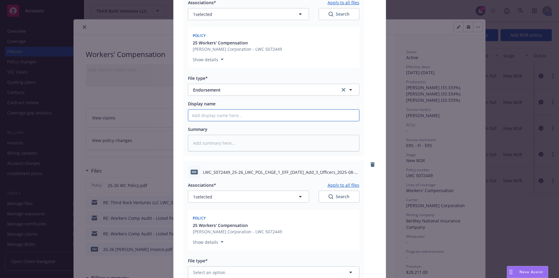
scroll to position [180, 0]
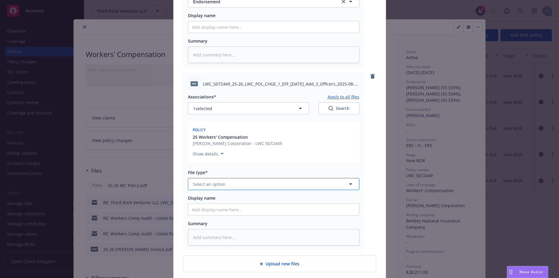
click at [255, 183] on button "Select an option" at bounding box center [273, 184] width 171 height 12
type input "endorse"
click at [239, 201] on div "Endorsement" at bounding box center [274, 200] width 164 height 9
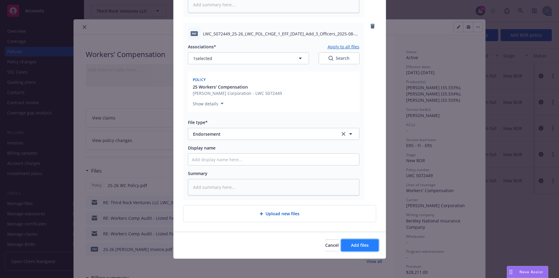
click at [362, 245] on span "Add files" at bounding box center [360, 245] width 18 height 6
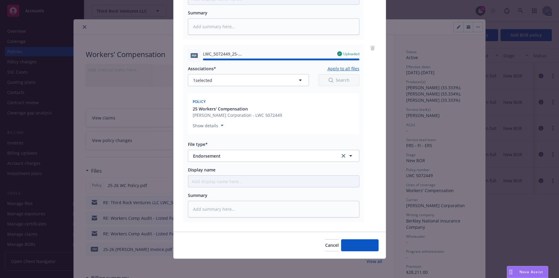
type textarea "x"
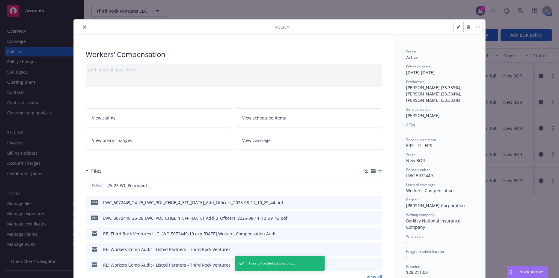
click at [83, 28] on icon "close" at bounding box center [85, 27] width 4 height 4
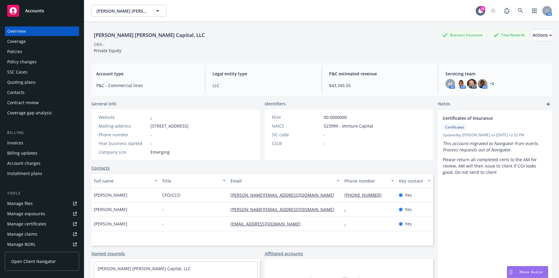
click at [16, 50] on div "Policies" at bounding box center [14, 52] width 15 height 10
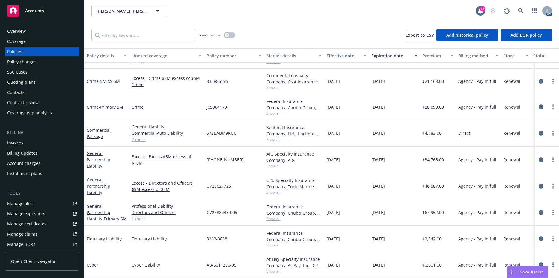
scroll to position [239, 0]
click at [539, 158] on icon "circleInformation" at bounding box center [541, 159] width 5 height 5
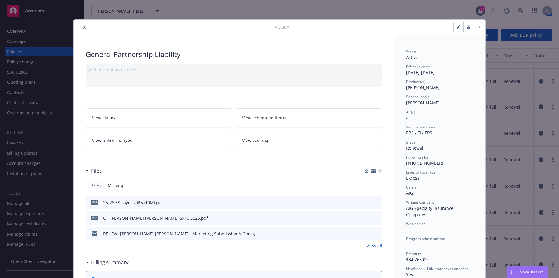
click at [451, 28] on div at bounding box center [386, 27] width 194 height 10
click at [457, 27] on icon "button" at bounding box center [458, 27] width 3 height 3
select select "RENEWAL"
select select "12"
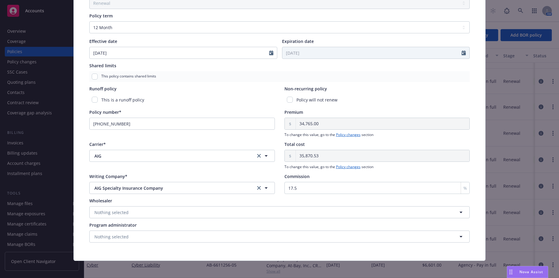
scroll to position [213, 0]
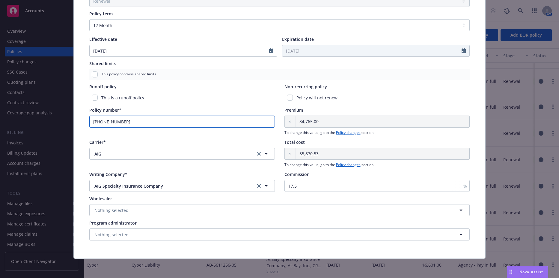
drag, startPoint x: 125, startPoint y: 122, endPoint x: 65, endPoint y: 128, distance: 60.5
click at [65, 128] on div "Edit policy details Cancel Save Policy type* General Partnership Liability Disp…" at bounding box center [279, 139] width 559 height 278
paste input "[EMAIL_ADDRESS][DOMAIN_NAME]"
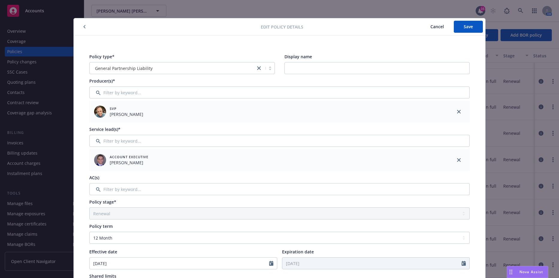
scroll to position [0, 0]
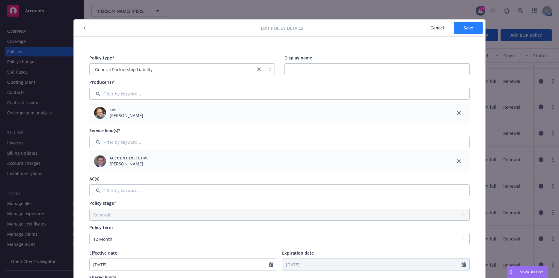
type input "[PHONE_NUMBER]"
click at [468, 28] on span "Save" at bounding box center [468, 28] width 9 height 6
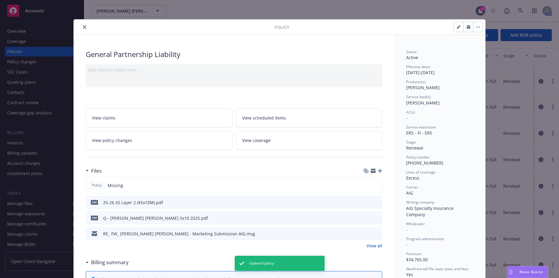
click at [378, 170] on icon "button" at bounding box center [380, 170] width 4 height 4
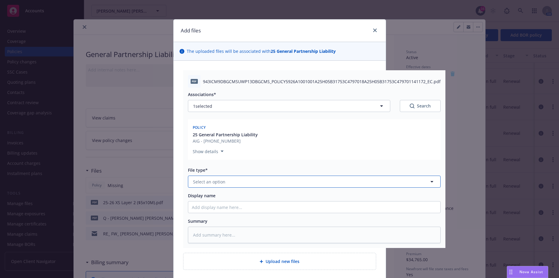
click at [213, 179] on span "Select an option" at bounding box center [209, 181] width 32 height 6
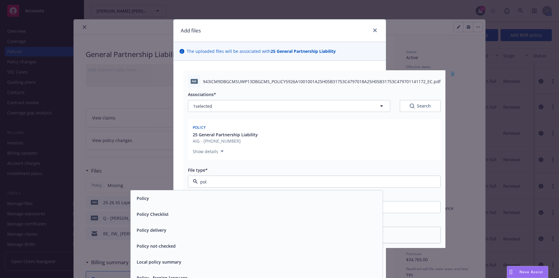
type input "poli"
click at [196, 198] on div "Policy" at bounding box center [256, 198] width 245 height 9
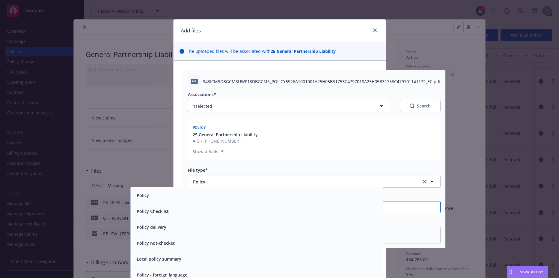
click at [235, 201] on input "Display name" at bounding box center [314, 206] width 252 height 11
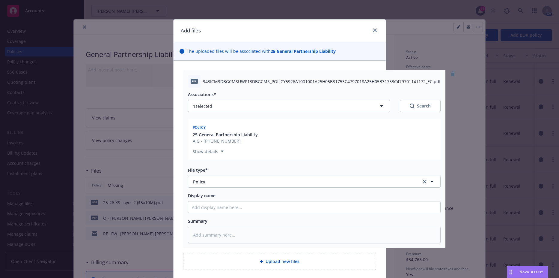
drag, startPoint x: 329, startPoint y: 125, endPoint x: 326, endPoint y: 126, distance: 3.4
click at [329, 125] on div "Policy" at bounding box center [314, 127] width 245 height 9
click at [219, 153] on button "Show details" at bounding box center [208, 150] width 36 height 7
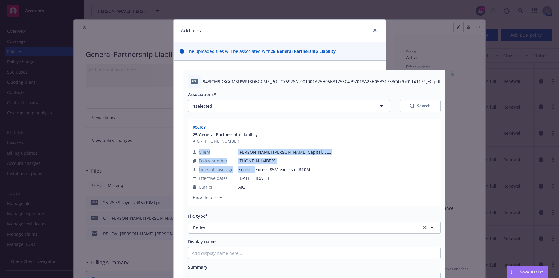
drag, startPoint x: 305, startPoint y: 170, endPoint x: 252, endPoint y: 171, distance: 53.1
click at [252, 171] on div "Client [PERSON_NAME] [PERSON_NAME] Capital, LLC Policy number [PHONE_NUMBER] Li…" at bounding box center [314, 172] width 243 height 55
drag, startPoint x: 252, startPoint y: 171, endPoint x: 260, endPoint y: 172, distance: 7.8
click at [260, 172] on span "Excess - Excess $5M excess of $10M" at bounding box center [284, 169] width 93 height 6
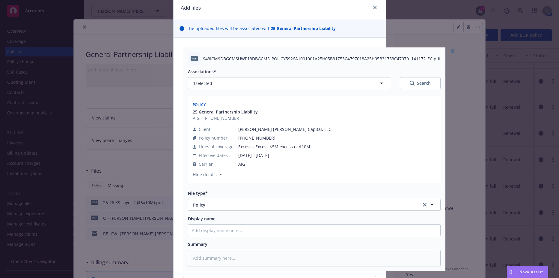
scroll to position [90, 0]
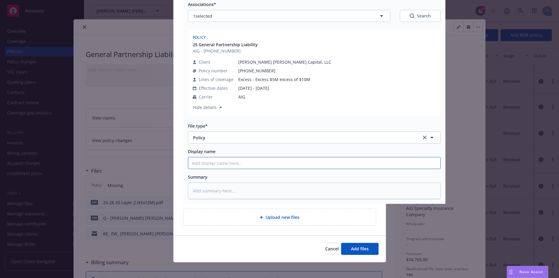
click at [231, 167] on input "Display name" at bounding box center [314, 162] width 252 height 11
type textarea "x"
type input "2"
type textarea "x"
type input "25"
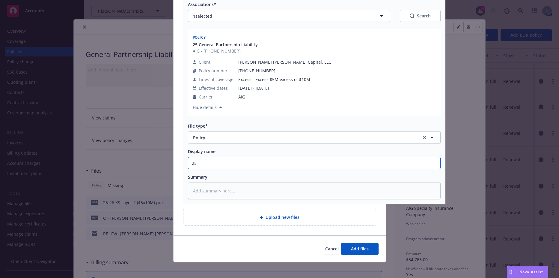
type textarea "x"
type input "25-"
type textarea "x"
type input "25-2"
type textarea "x"
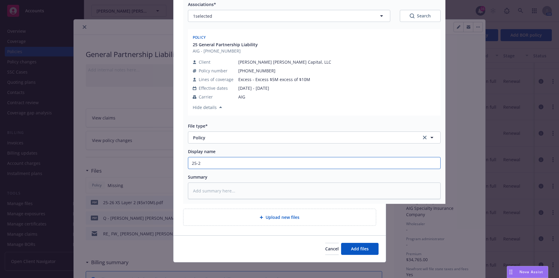
type input "25-26"
type textarea "x"
type input "25-26"
type textarea "x"
type input "25-26 X"
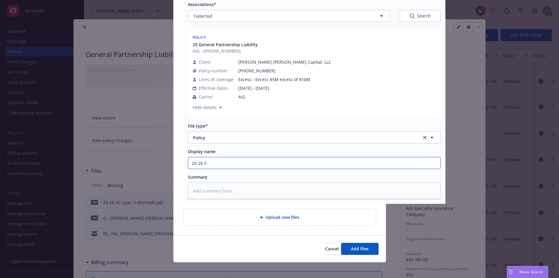
type textarea "x"
type input "25-26 XS"
type textarea "x"
type input "25-26 XS Layer 2 ($5x10M)"
click at [254, 150] on div "Display name" at bounding box center [314, 151] width 253 height 6
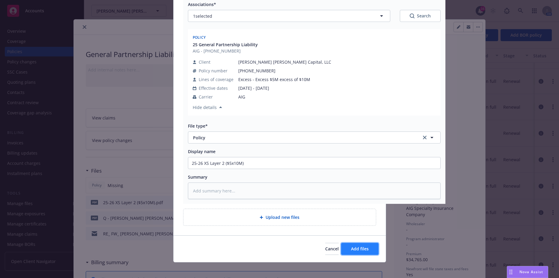
click at [359, 248] on span "Add files" at bounding box center [360, 248] width 18 height 6
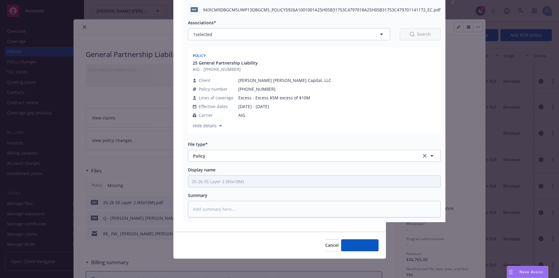
scroll to position [72, 0]
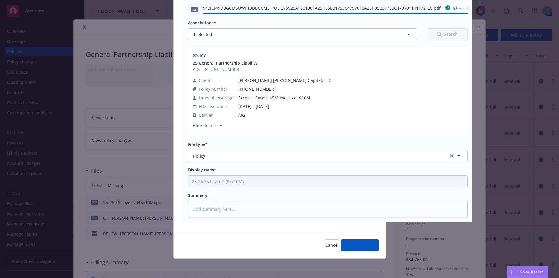
type textarea "x"
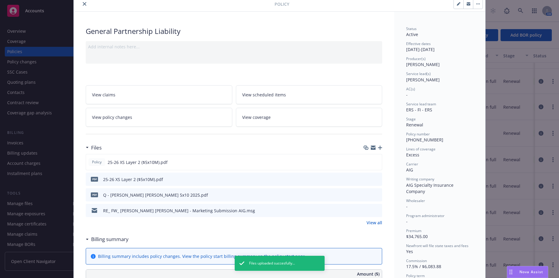
scroll to position [30, 0]
